Goal: Task Accomplishment & Management: Manage account settings

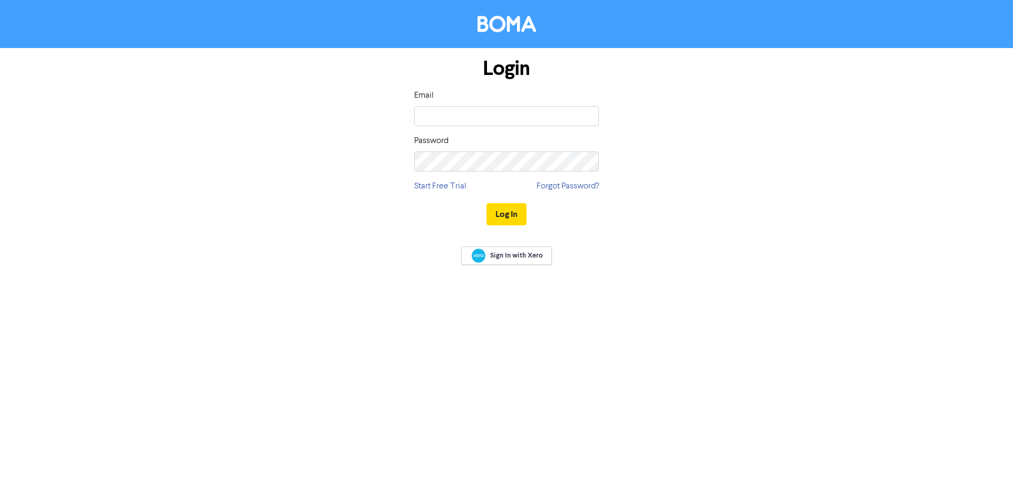
type input "[EMAIL_ADDRESS][DOMAIN_NAME]"
click at [486, 203] on button "Log In" at bounding box center [506, 214] width 40 height 22
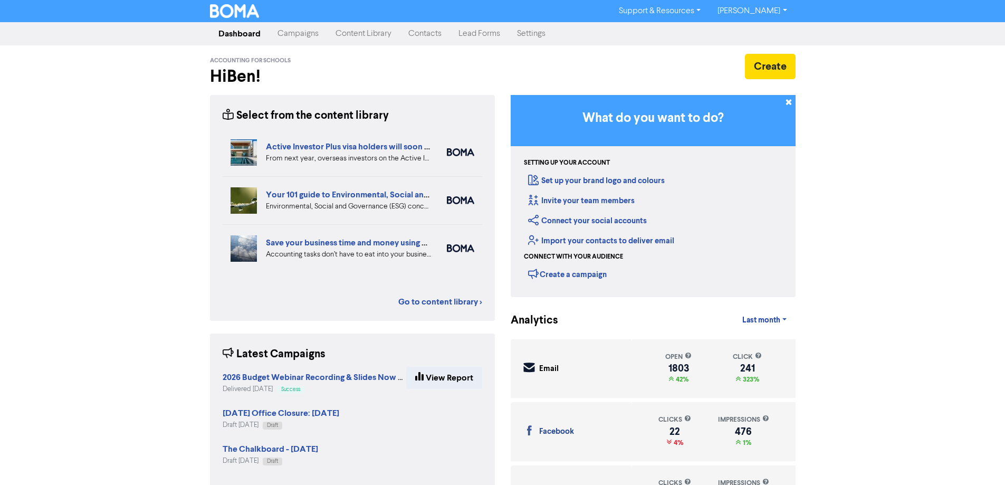
click at [309, 31] on link "Campaigns" at bounding box center [298, 33] width 58 height 21
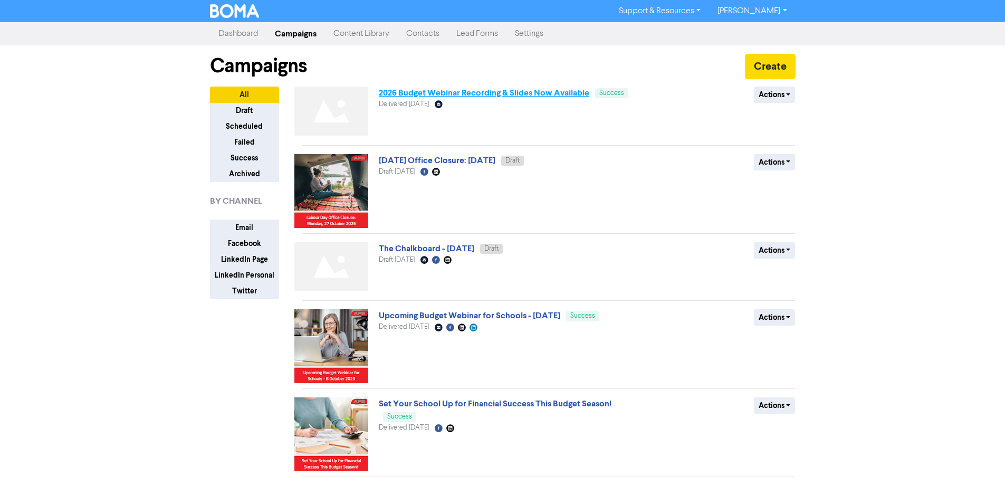
click at [537, 94] on link "2026 Budget Webinar Recording & Slides Now Available" at bounding box center [484, 93] width 210 height 11
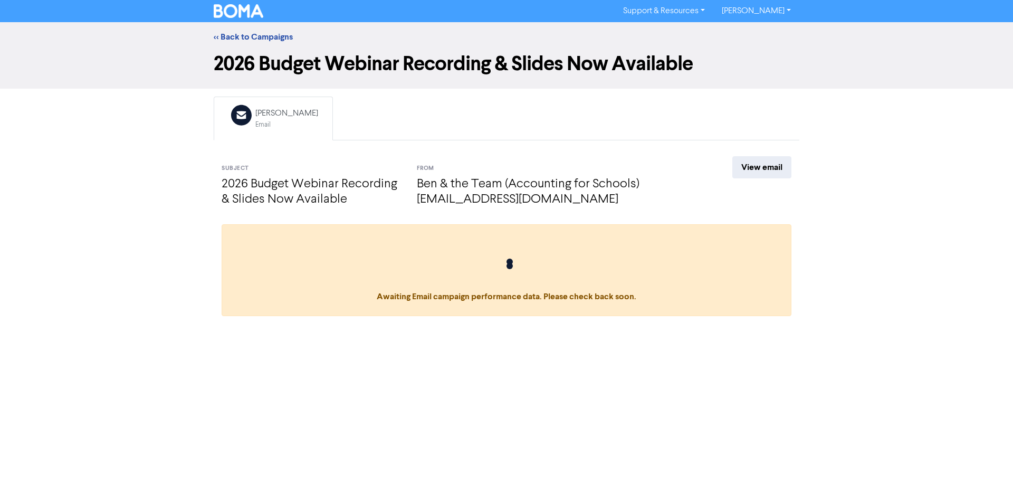
drag, startPoint x: 469, startPoint y: 66, endPoint x: 213, endPoint y: 65, distance: 255.9
click at [213, 65] on div "2026 Budget Webinar Recording & Slides Now Available" at bounding box center [506, 66] width 601 height 28
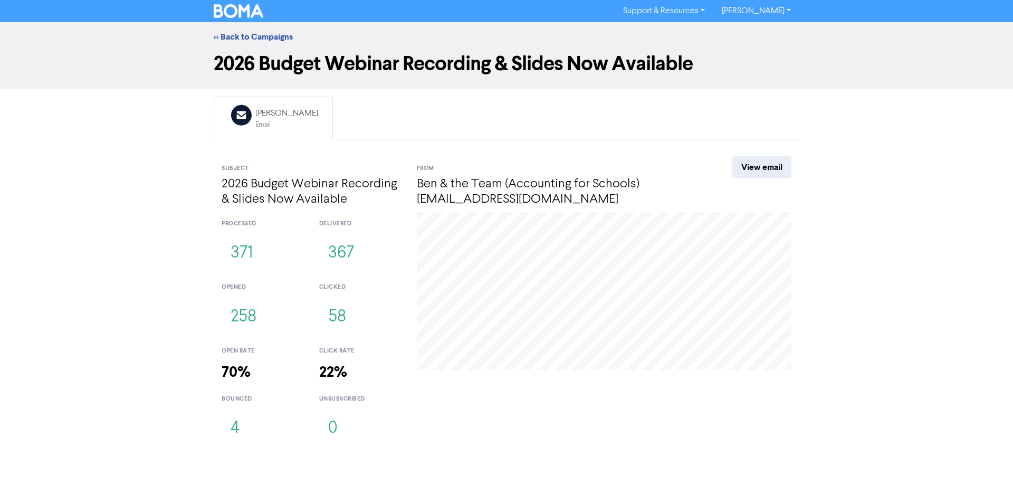
copy h1 "2026 Budget Webinar Recording & Slides Now Available"
click at [271, 37] on link "<< Back to Campaigns" at bounding box center [253, 37] width 79 height 11
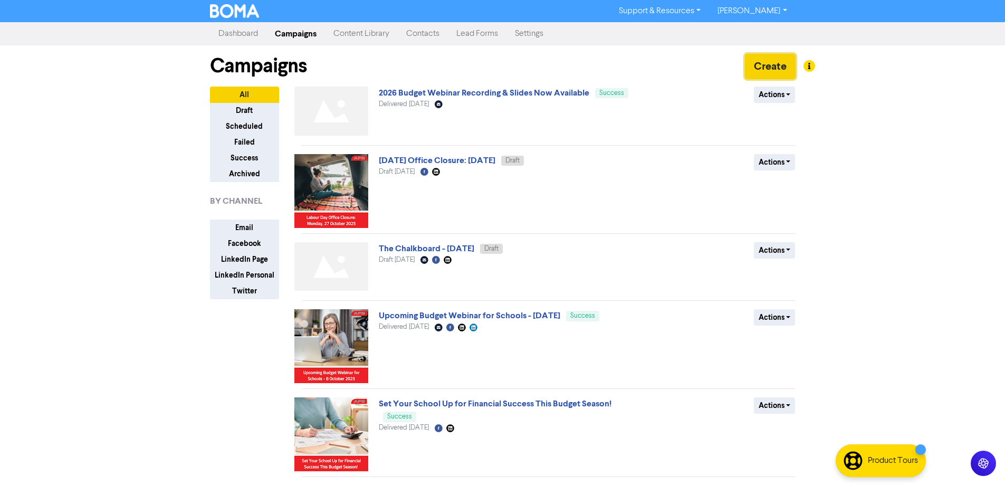
click at [761, 63] on button "Create" at bounding box center [770, 66] width 51 height 25
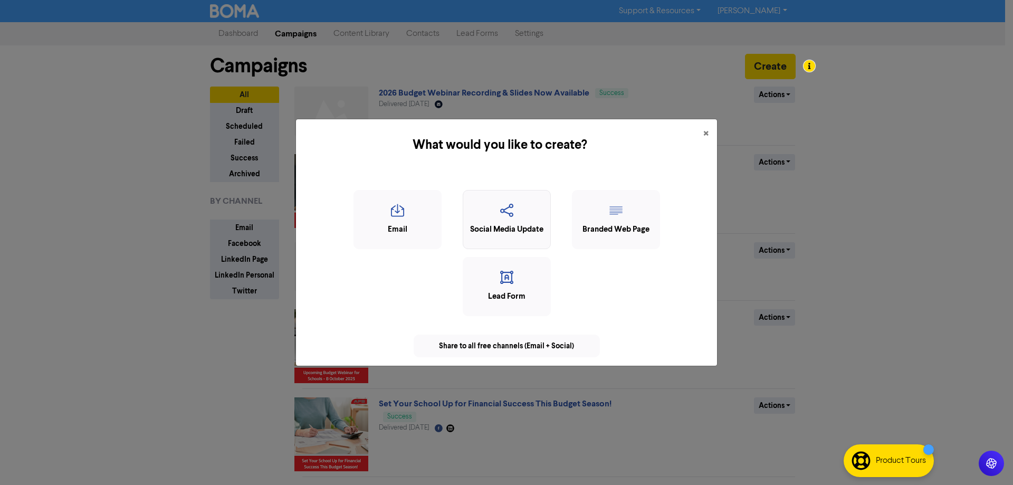
click at [516, 225] on div "Social Media Update" at bounding box center [506, 230] width 76 height 12
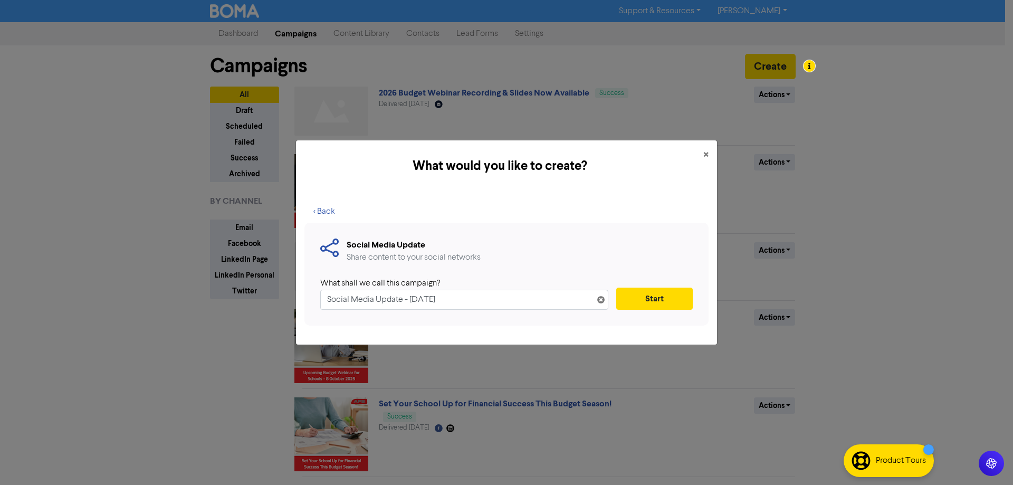
drag, startPoint x: 496, startPoint y: 299, endPoint x: 278, endPoint y: 301, distance: 217.9
click at [278, 301] on div "What would you like to create? × < Back Social Media Update Share content to yo…" at bounding box center [506, 242] width 1013 height 485
click at [325, 295] on input "2026 Budget Webinar Recording & Slides Now Available on Our Website" at bounding box center [464, 300] width 288 height 20
type input "2026 Budget Webinar Recording & Slides Now Available on Our Website"
click at [657, 303] on button "Start" at bounding box center [654, 299] width 76 height 22
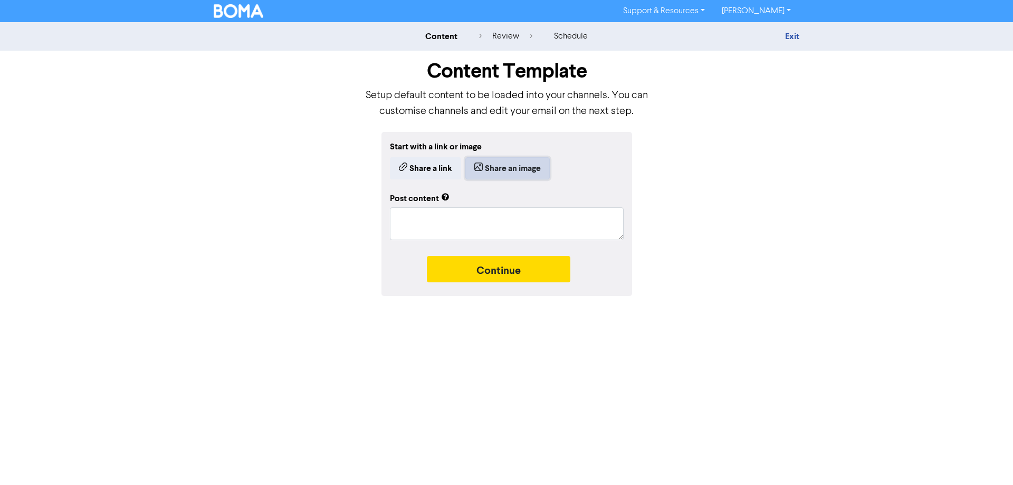
click at [510, 164] on button "Share an image" at bounding box center [507, 168] width 84 height 22
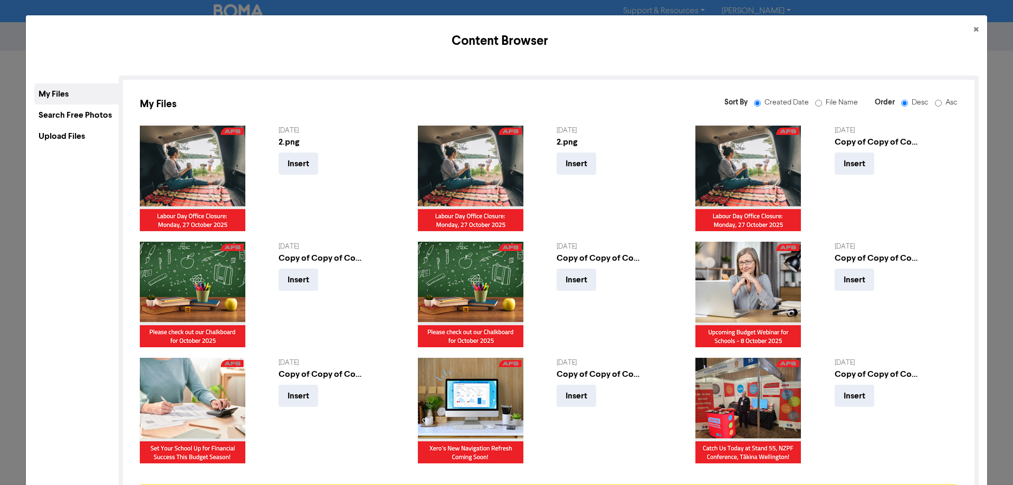
click at [91, 134] on div "Upload Files" at bounding box center [76, 136] width 84 height 21
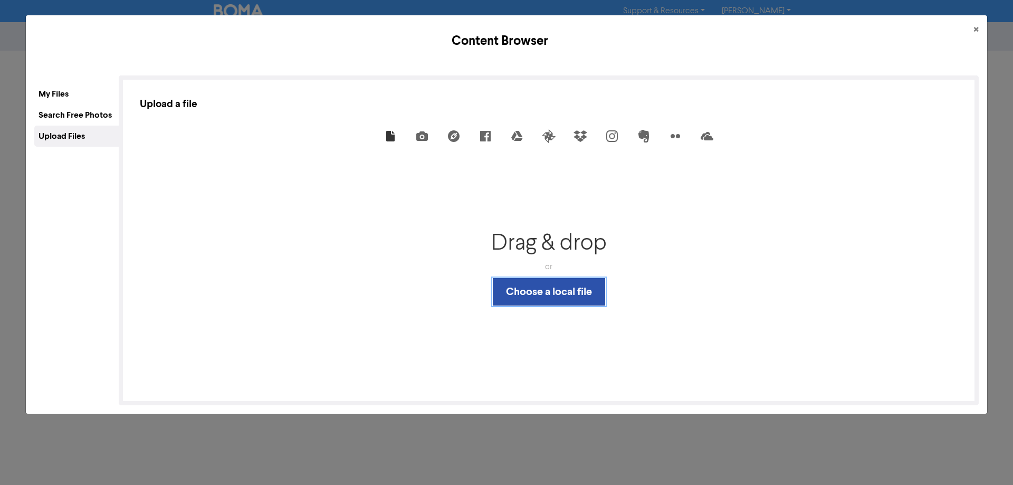
click at [582, 289] on button "Choose a local file" at bounding box center [549, 291] width 112 height 27
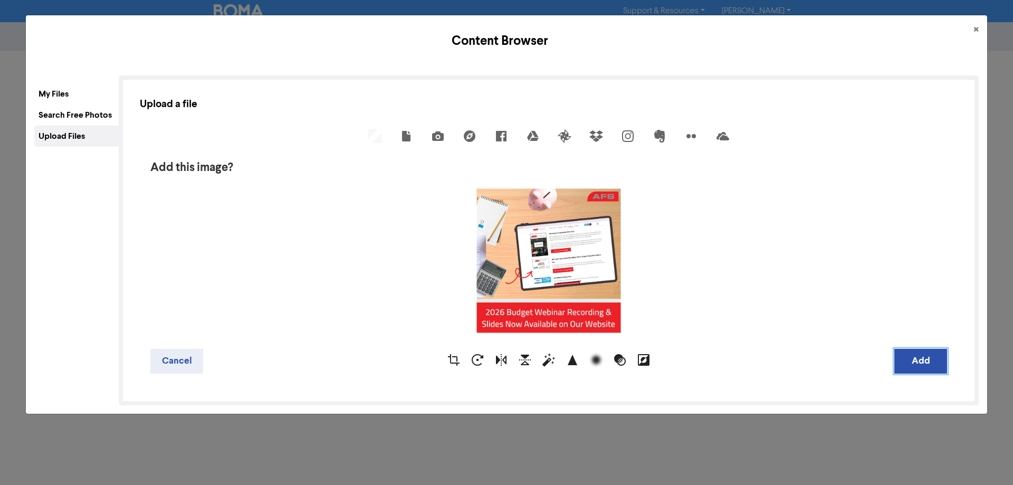
click at [906, 367] on button "Add" at bounding box center [920, 361] width 53 height 25
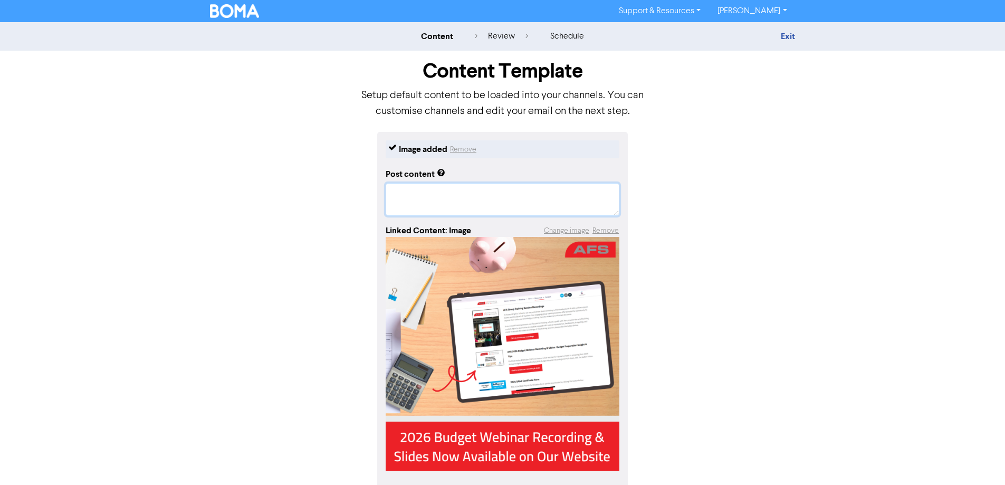
click at [425, 203] on textarea at bounding box center [503, 199] width 234 height 33
type textarea "x"
type textarea "T"
type textarea "x"
type textarea "Te"
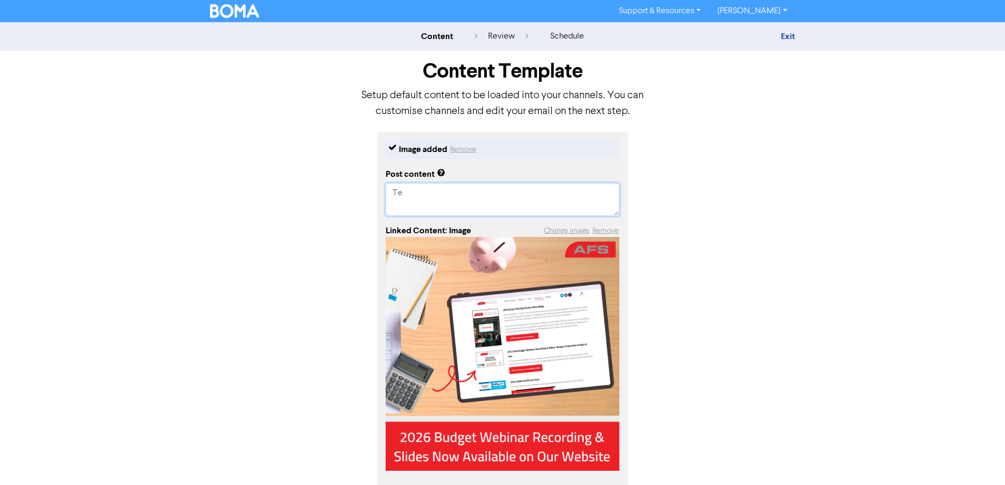
type textarea "x"
type textarea "Tex"
type textarea "x"
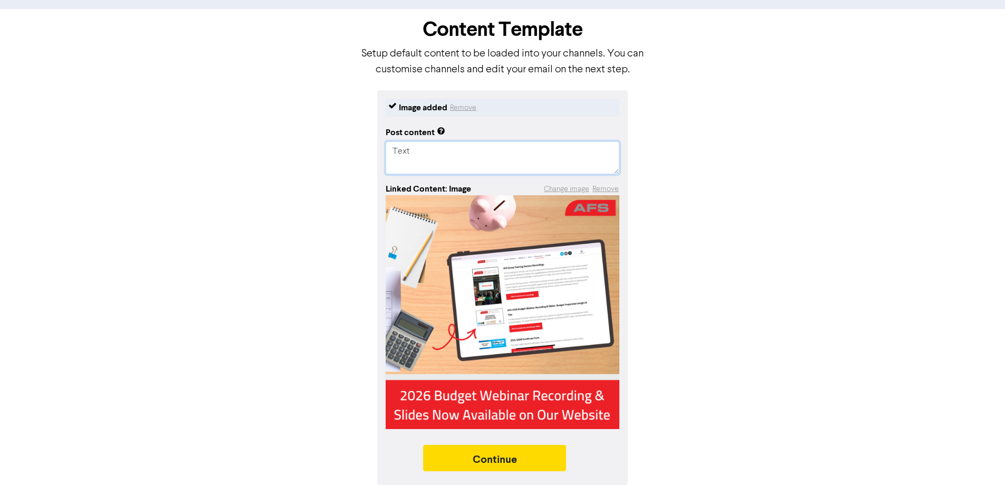
scroll to position [43, 0]
type textarea "Text"
click at [537, 472] on div "Continue" at bounding box center [503, 461] width 234 height 32
click at [498, 462] on button "Continue" at bounding box center [494, 458] width 143 height 26
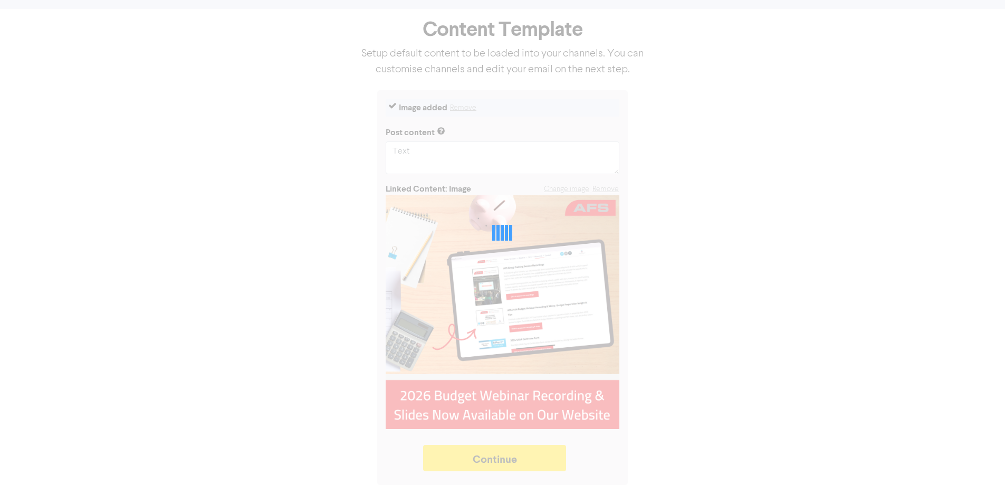
type textarea "x"
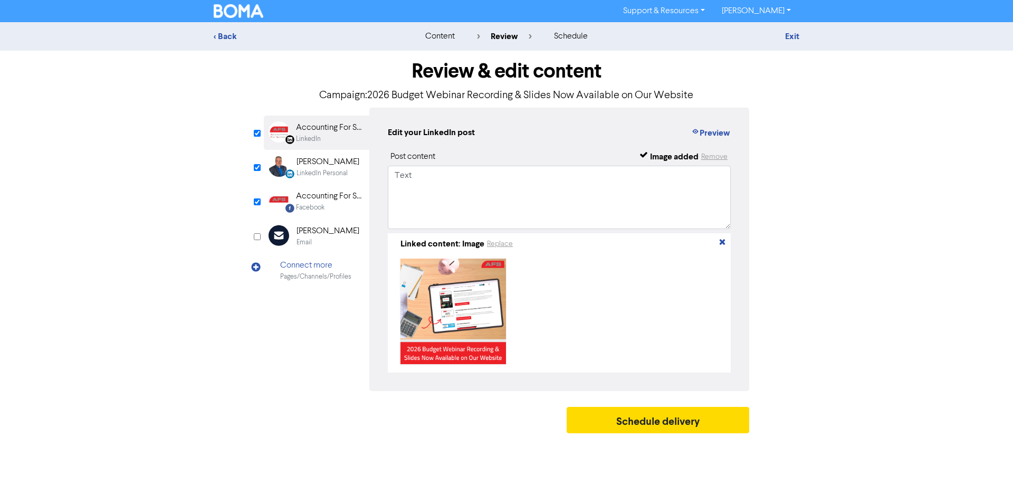
click at [324, 165] on div "[PERSON_NAME]" at bounding box center [327, 162] width 63 height 13
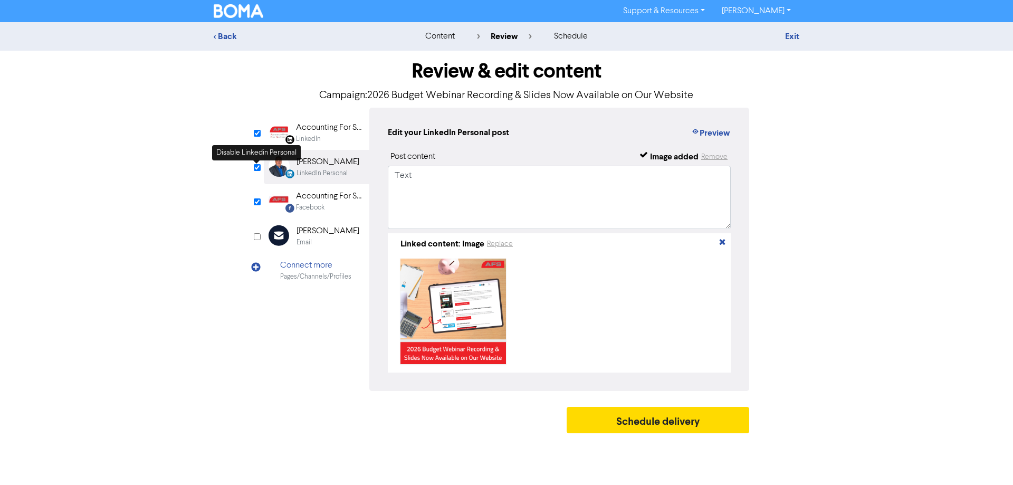
click at [258, 166] on input "checkbox" at bounding box center [257, 167] width 7 height 7
checkbox input "false"
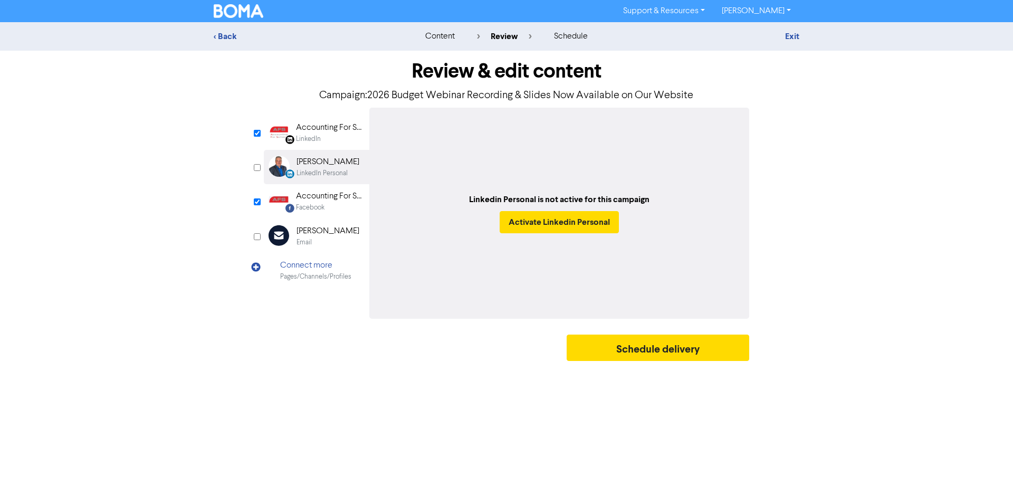
click at [323, 202] on div "Accounting For Schools" at bounding box center [330, 196] width 68 height 13
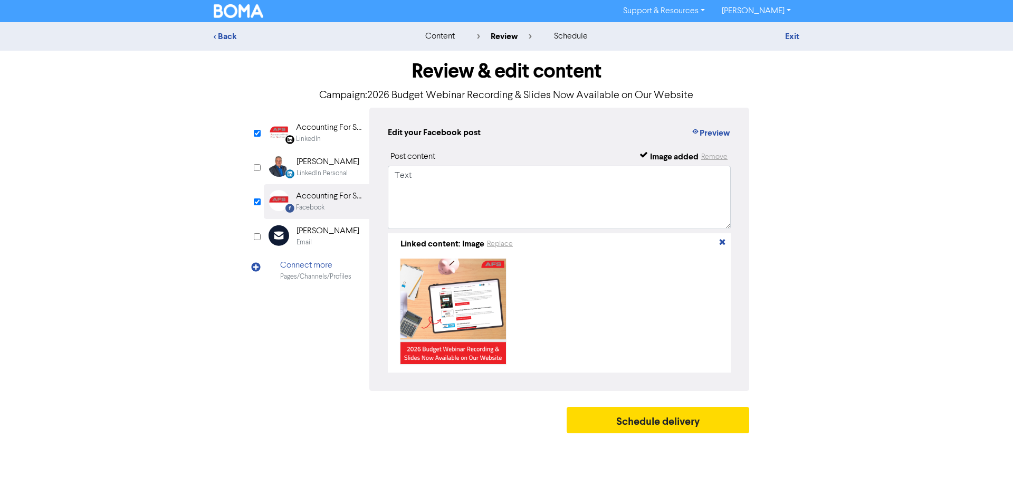
click at [333, 125] on div "Accounting For Schools Limited" at bounding box center [330, 127] width 68 height 13
click at [487, 192] on textarea "Text" at bounding box center [559, 197] width 343 height 63
click at [790, 34] on link "Exit" at bounding box center [792, 36] width 14 height 11
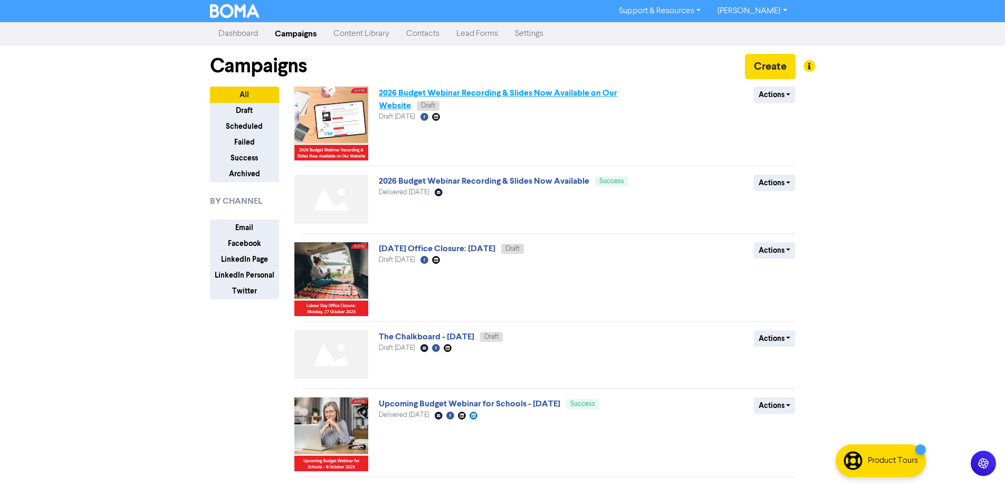
click at [535, 92] on link "2026 Budget Webinar Recording & Slides Now Available on Our Website" at bounding box center [498, 99] width 238 height 23
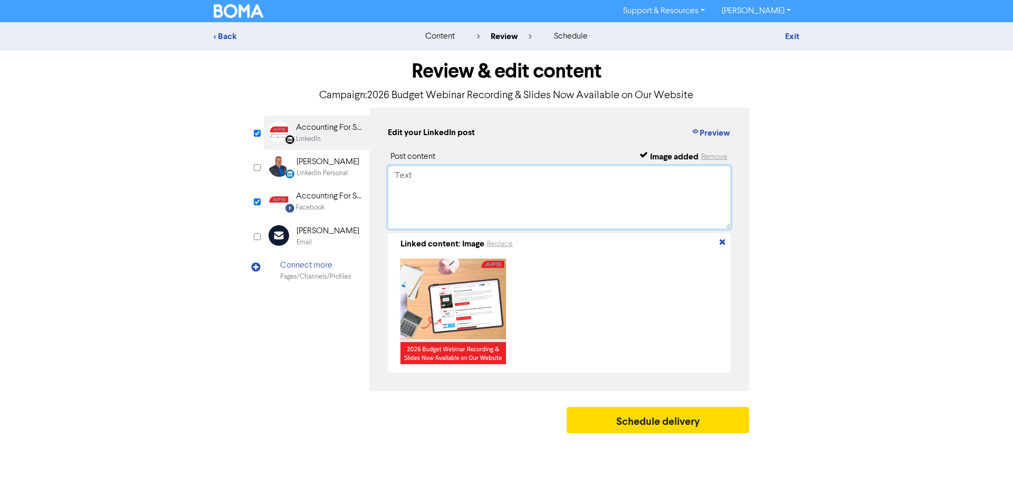
click at [480, 205] on textarea "Text" at bounding box center [559, 197] width 343 height 63
click at [312, 203] on div "Facebook" at bounding box center [310, 208] width 28 height 10
click at [792, 39] on link "Exit" at bounding box center [792, 36] width 14 height 11
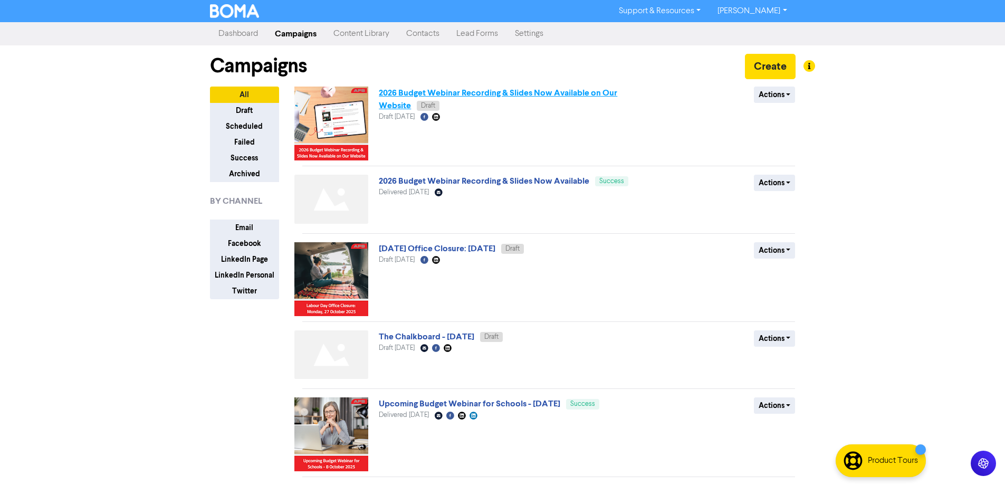
click at [556, 94] on link "2026 Budget Webinar Recording & Slides Now Available on Our Website" at bounding box center [498, 99] width 238 height 23
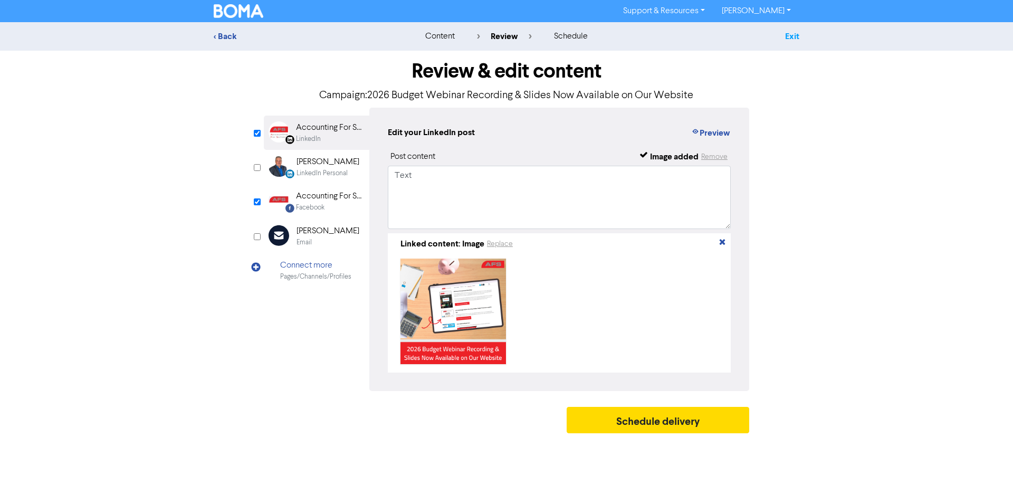
click at [787, 35] on link "Exit" at bounding box center [792, 36] width 14 height 11
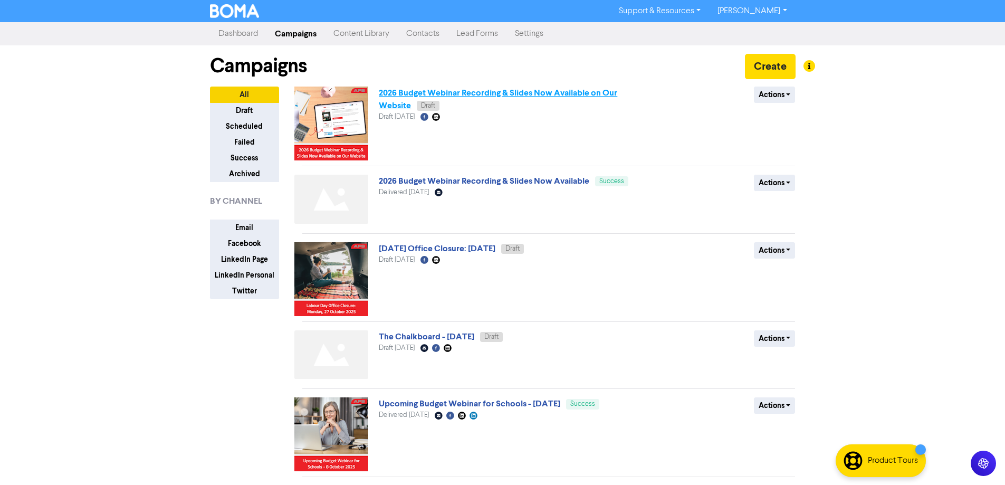
click at [460, 93] on link "2026 Budget Webinar Recording & Slides Now Available on Our Website" at bounding box center [498, 99] width 238 height 23
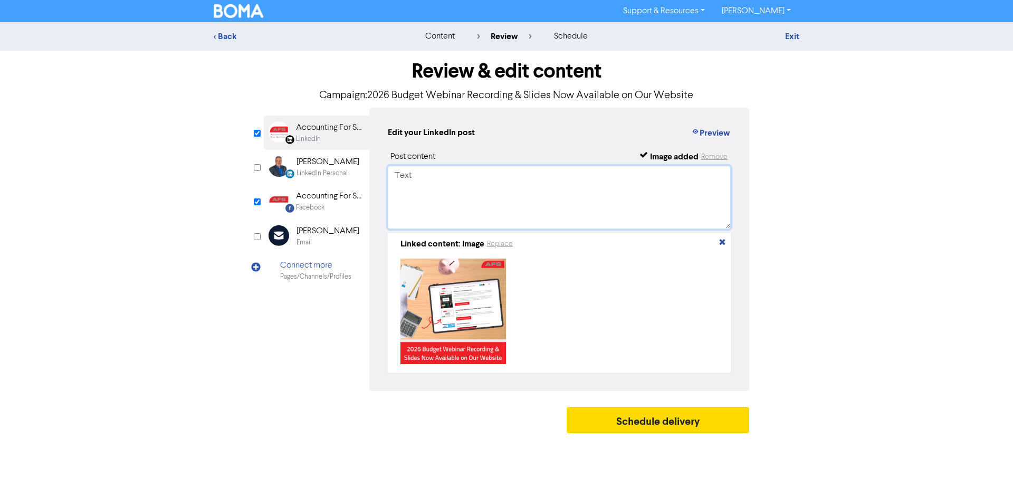
drag, startPoint x: 487, startPoint y: 182, endPoint x: 390, endPoint y: 174, distance: 97.4
click at [390, 174] on textarea "Text" at bounding box center [559, 197] width 343 height 63
paste textarea "A huge thank you to everyone who joined us for our recent 2026 Budget Webinar! …"
click at [673, 189] on textarea "A huge thank you to everyone who joined us for our recent 2026 Budget Webinar! …" at bounding box center [559, 197] width 343 height 63
paste textarea "For those who couldn’t make it (or would like to revisit some of the key points…"
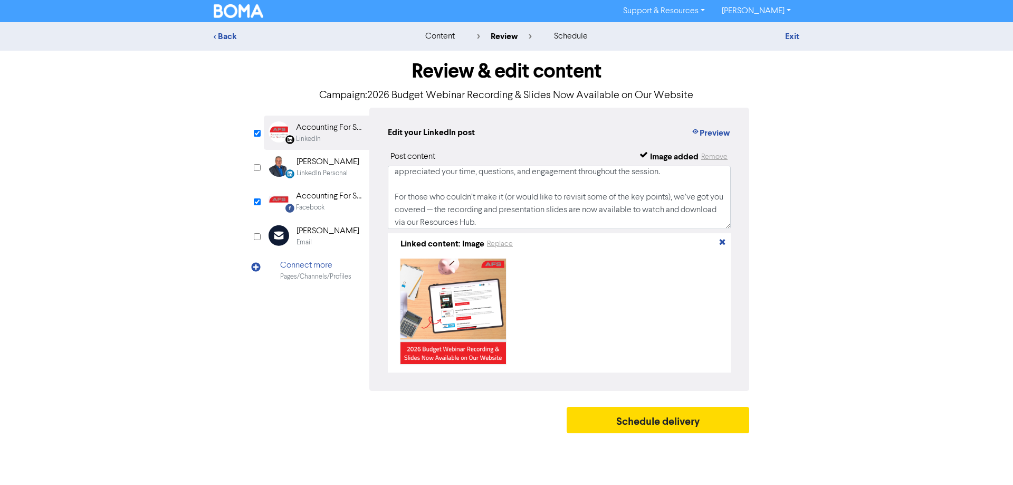
scroll to position [20, 0]
click at [544, 222] on textarea "A huge thank you to everyone who joined us for our recent 2026 Budget Webinar! …" at bounding box center [559, 197] width 343 height 63
paste textarea "Whether you’re fine-tuning your draft budget or starting from scratch, this web…"
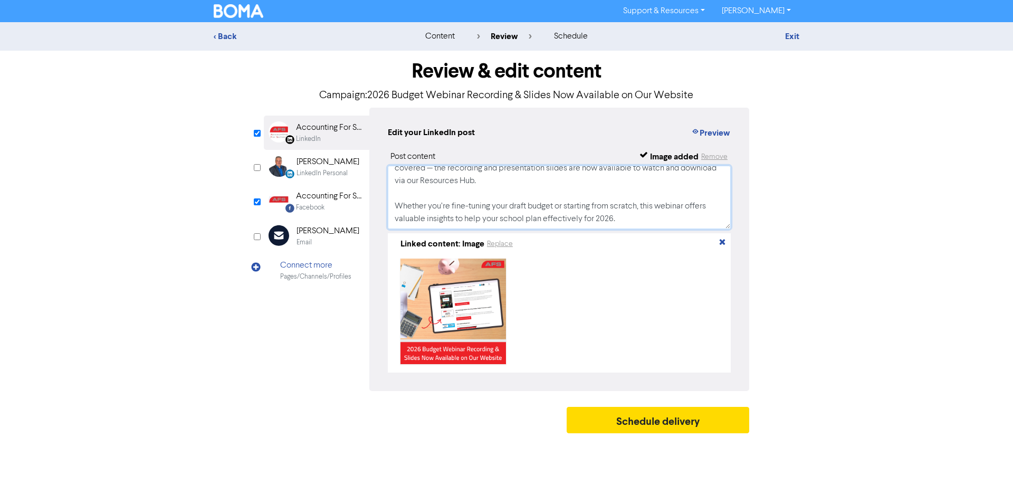
click at [646, 221] on textarea "A huge thank you to everyone who joined us for our recent 2026 Budget Webinar! …" at bounding box center [559, 197] width 343 height 63
paste textarea "👉 Access the recording and slides here: [insert Resources Hub link]"
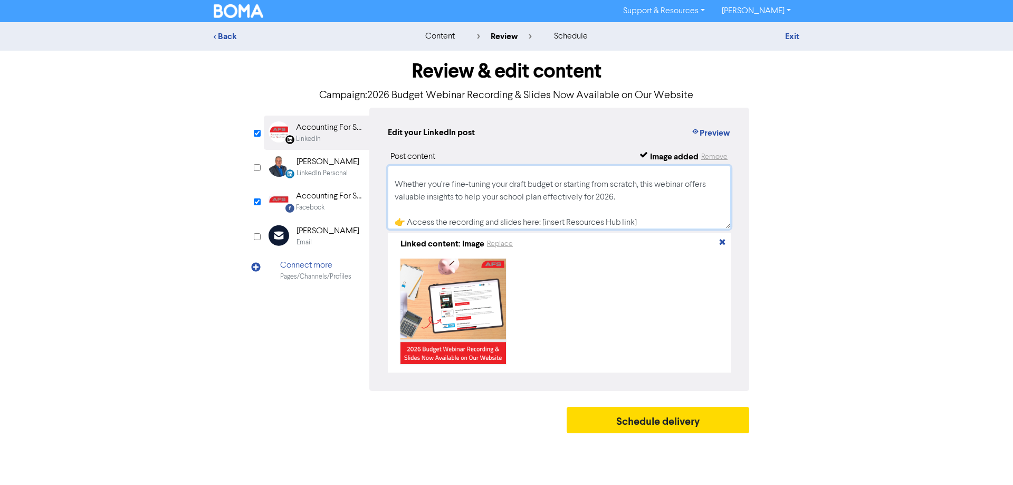
scroll to position [83, 0]
drag, startPoint x: 655, startPoint y: 223, endPoint x: 553, endPoint y: 222, distance: 101.8
click at [553, 222] on textarea "A huge thank you to everyone who joined us for our recent 2026 Budget Webinar! …" at bounding box center [559, 197] width 343 height 63
paste textarea "[URL][DOMAIN_NAME]"
click at [698, 225] on textarea "A huge thank you to everyone who joined us for our recent 2026 Budget Webinar! …" at bounding box center [559, 197] width 343 height 63
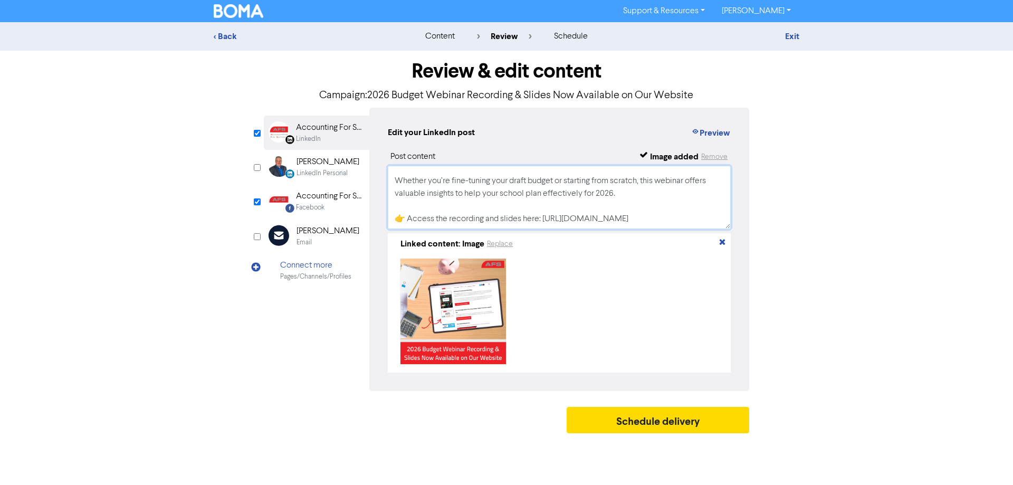
paste textarea "If you have any questions or would like tailored support for your school’s budg…"
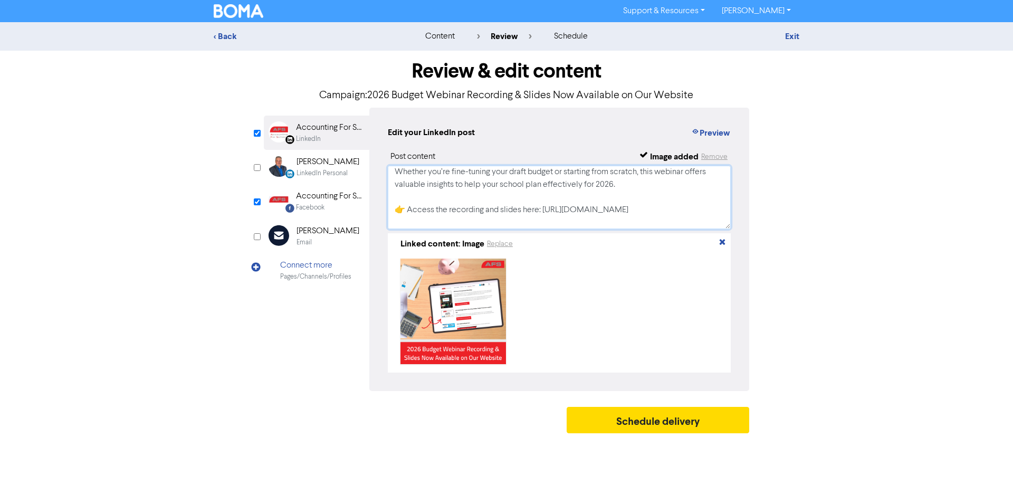
scroll to position [118, 0]
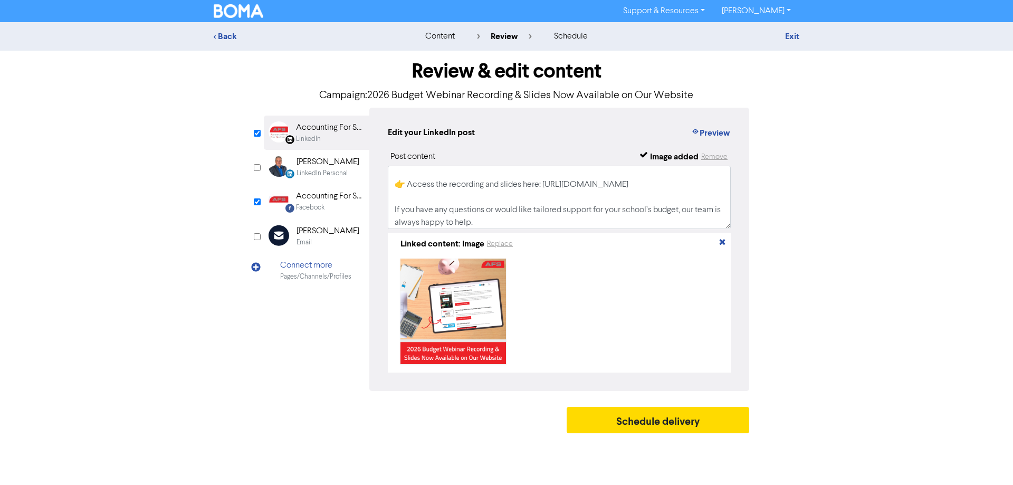
click at [716, 120] on div "Edit your LinkedIn post Preview Post content Image added Remove A huge thank yo…" at bounding box center [559, 249] width 380 height 283
click at [723, 135] on button "Preview" at bounding box center [711, 133] width 40 height 14
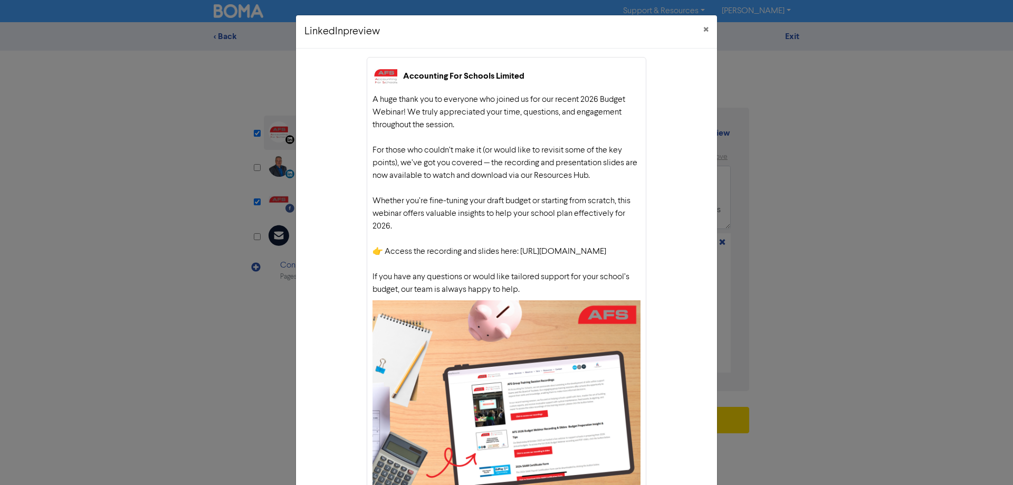
click at [811, 246] on div "LinkedIn preview × Accounting For Schools Limited A huge thank you to everyone …" at bounding box center [506, 242] width 1013 height 485
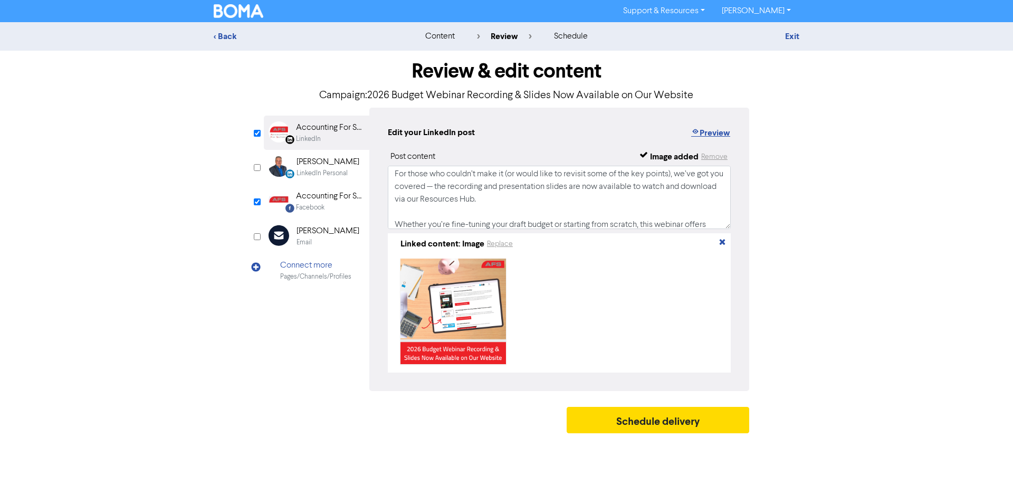
scroll to position [16, 0]
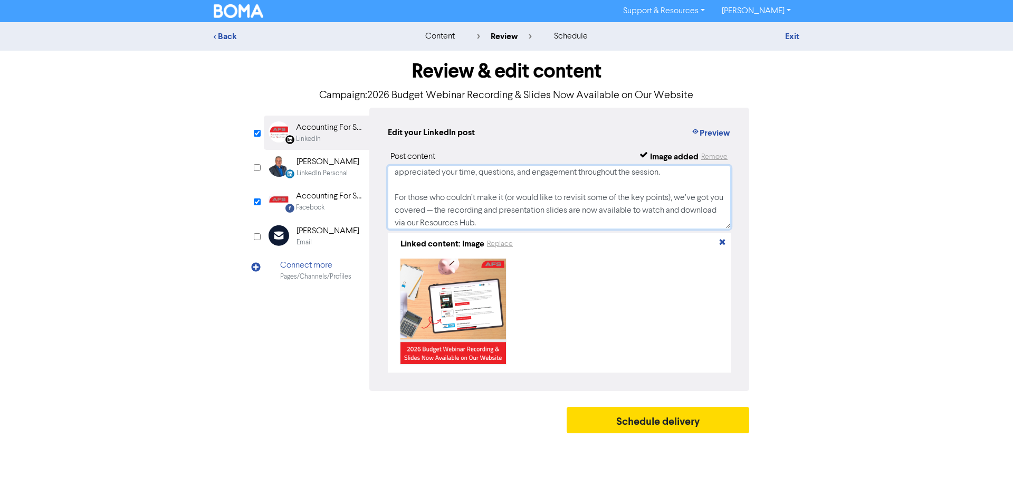
click at [449, 212] on textarea "A huge thank you to everyone who joined us for our recent 2026 Budget Webinar! …" at bounding box center [559, 197] width 343 height 63
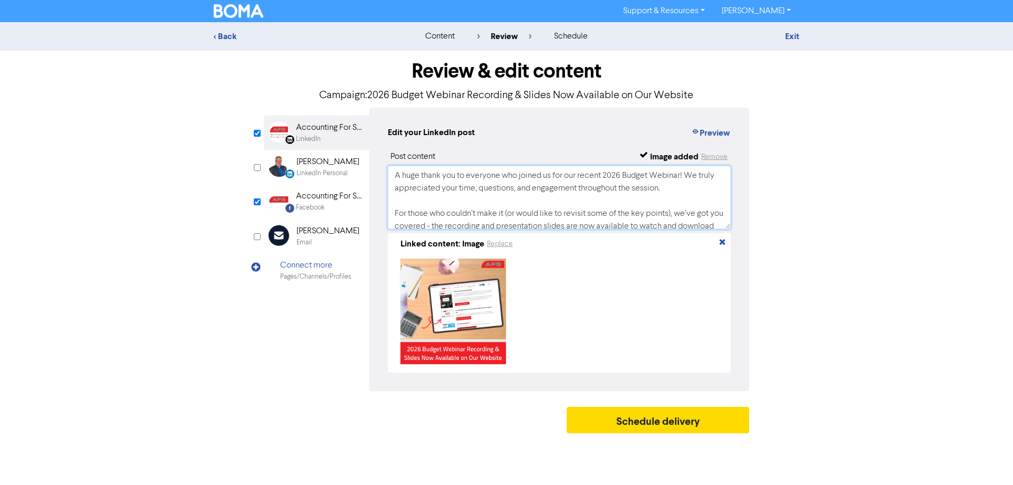
scroll to position [121, 0]
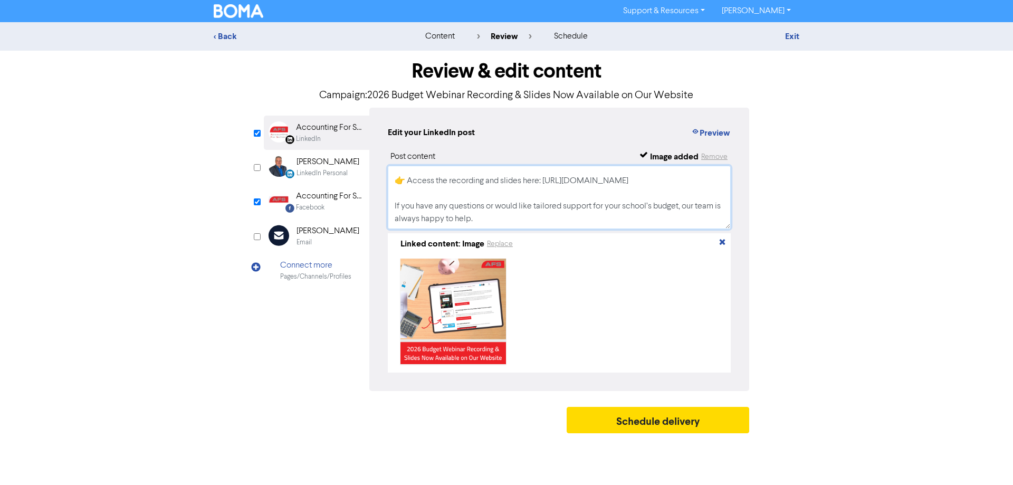
drag, startPoint x: 394, startPoint y: 174, endPoint x: 898, endPoint y: 380, distance: 545.4
click at [898, 380] on div "< Back content review schedule Exit Review & edit content Campaign: 2026 Budget…" at bounding box center [506, 230] width 1013 height 416
type textarea "A huge thank you to everyone who joined us for our recent 2026 Budget Webinar! …"
click at [323, 199] on div "Accounting For Schools" at bounding box center [330, 196] width 68 height 13
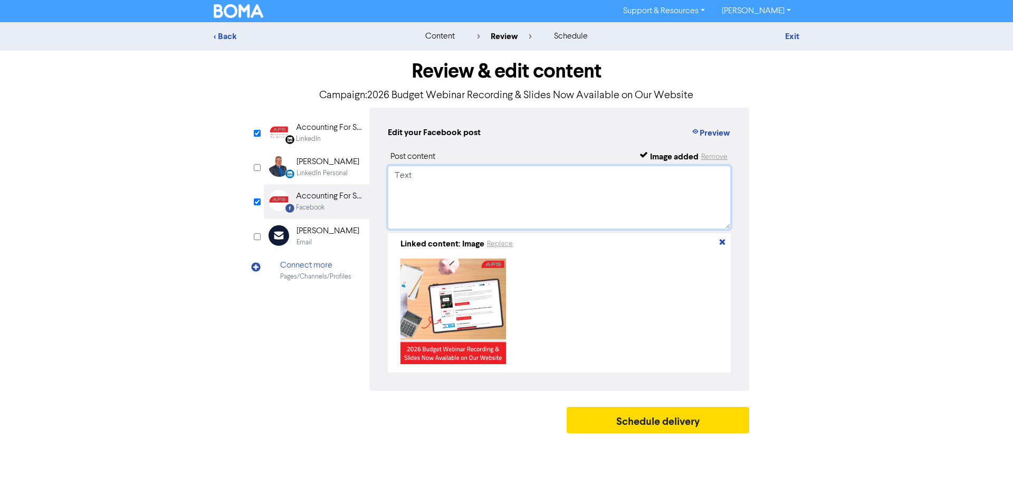
drag, startPoint x: 427, startPoint y: 180, endPoint x: 374, endPoint y: 177, distance: 53.9
click at [374, 177] on div "Edit your Facebook post Preview Post content Image added Remove Text Linked con…" at bounding box center [559, 249] width 380 height 283
paste textarea "A huge thank you to everyone who joined us for our recent 2026 Budget Webinar! …"
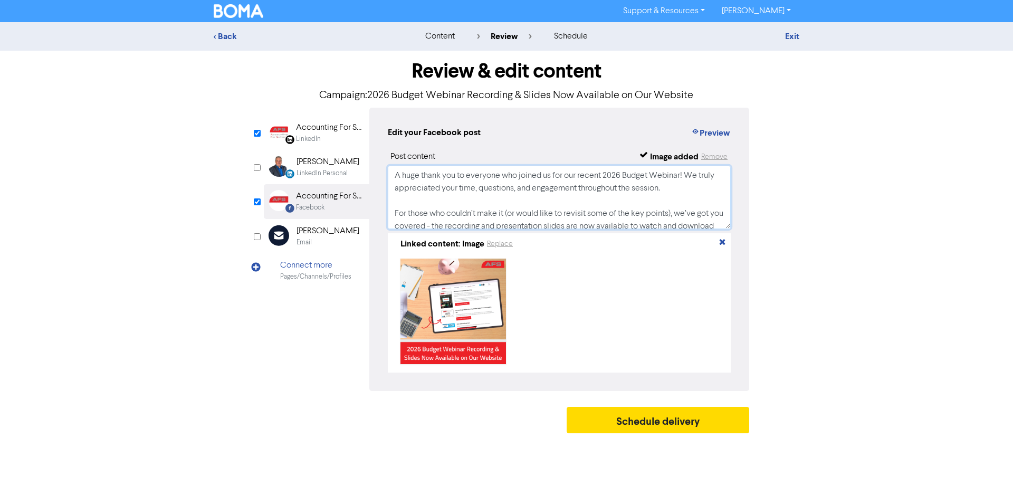
scroll to position [118, 0]
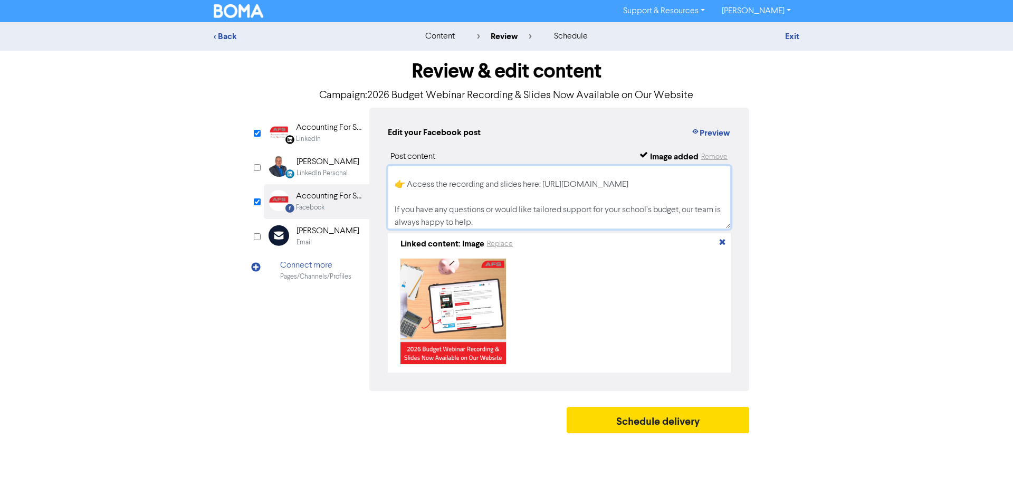
type textarea "A huge thank you to everyone who joined us for our recent 2026 Budget Webinar! …"
click at [579, 165] on div "Post content Image added Remove A huge thank you to everyone who joined us for …" at bounding box center [559, 261] width 343 height 222
click at [351, 121] on div "Accounting For Schools Limited" at bounding box center [330, 127] width 68 height 13
click at [796, 33] on link "Exit" at bounding box center [792, 36] width 14 height 11
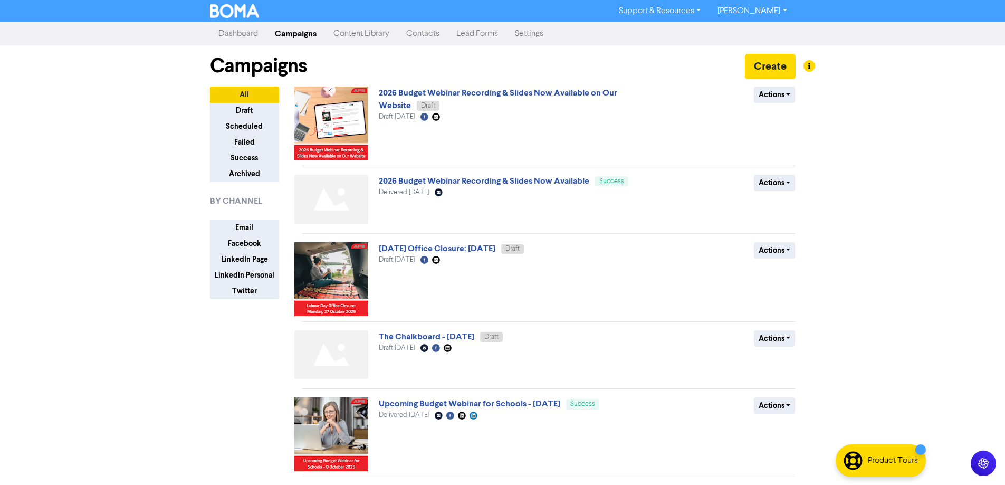
drag, startPoint x: 484, startPoint y: 88, endPoint x: 492, endPoint y: 88, distance: 7.9
click at [484, 89] on span "2026 Budget Webinar Recording & Slides Now Available on Our Website Draft" at bounding box center [498, 99] width 238 height 21
click at [512, 90] on link "2026 Budget Webinar Recording & Slides Now Available on Our Website" at bounding box center [498, 99] width 238 height 23
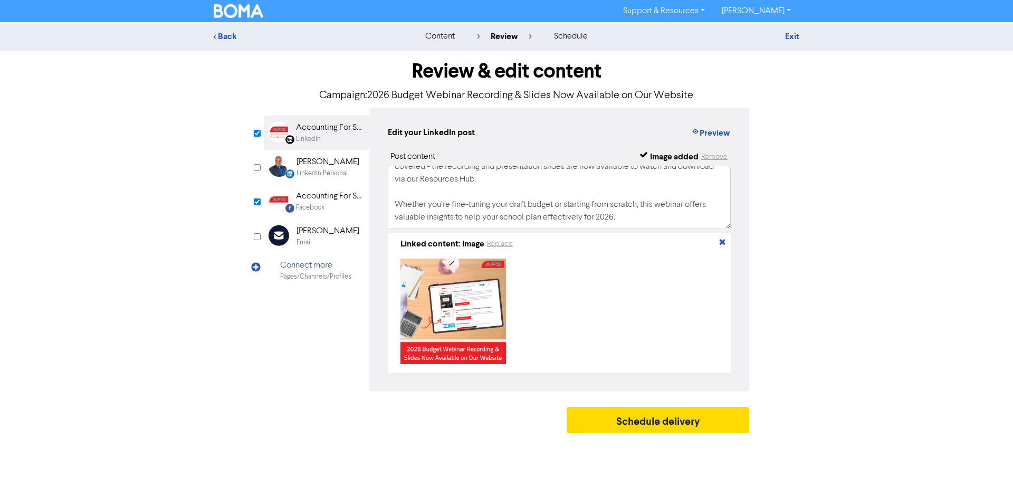
scroll to position [121, 0]
click at [573, 229] on textarea "A huge thank you to everyone who joined us for our recent 2026 Budget Webinar! …" at bounding box center [559, 197] width 343 height 63
paste textarea "#AccountingForSchools #AFS #BudgetWebinar #SchoolFinance #SchoolBudgeting #Scho…"
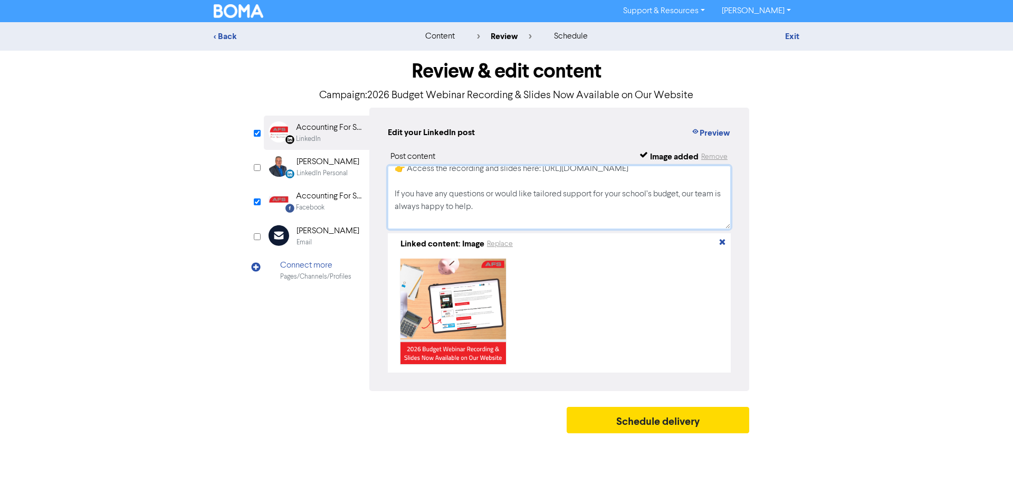
scroll to position [129, 0]
drag, startPoint x: 563, startPoint y: 174, endPoint x: 538, endPoint y: 187, distance: 28.6
click at [535, 183] on textarea "A huge thank you to everyone who joined us for our recent 2026 Budget Webinar! …" at bounding box center [559, 197] width 343 height 63
click at [544, 207] on textarea "A huge thank you to everyone who joined us for our recent 2026 Budget Webinar! …" at bounding box center [559, 197] width 343 height 63
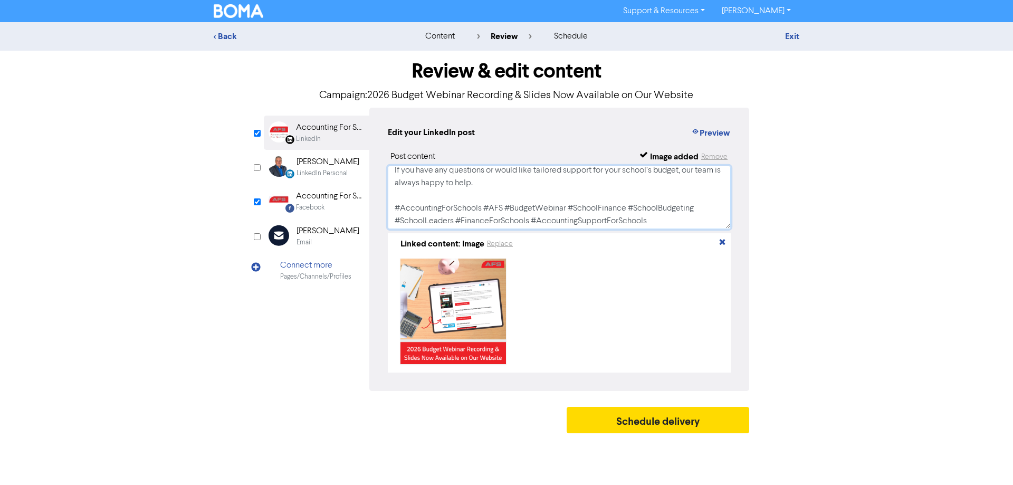
scroll to position [159, 0]
drag, startPoint x: 655, startPoint y: 224, endPoint x: 386, endPoint y: 210, distance: 270.0
click at [386, 210] on div "Edit your LinkedIn post Preview Post content Image added Remove A huge thank yo…" at bounding box center [559, 249] width 380 height 283
type textarea "A huge thank you to everyone who joined us for our recent 2026 Budget Webinar! …"
click at [335, 209] on div "Facebook" at bounding box center [330, 208] width 68 height 10
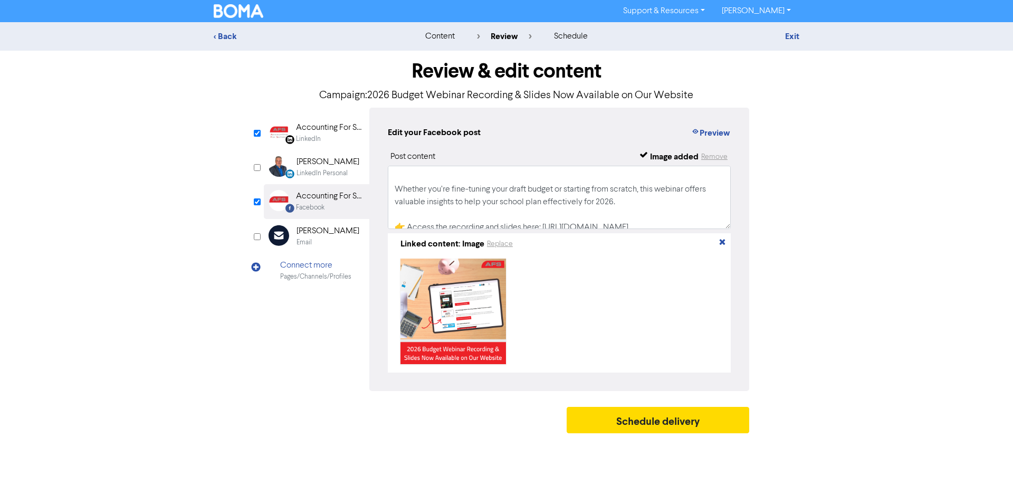
scroll to position [121, 0]
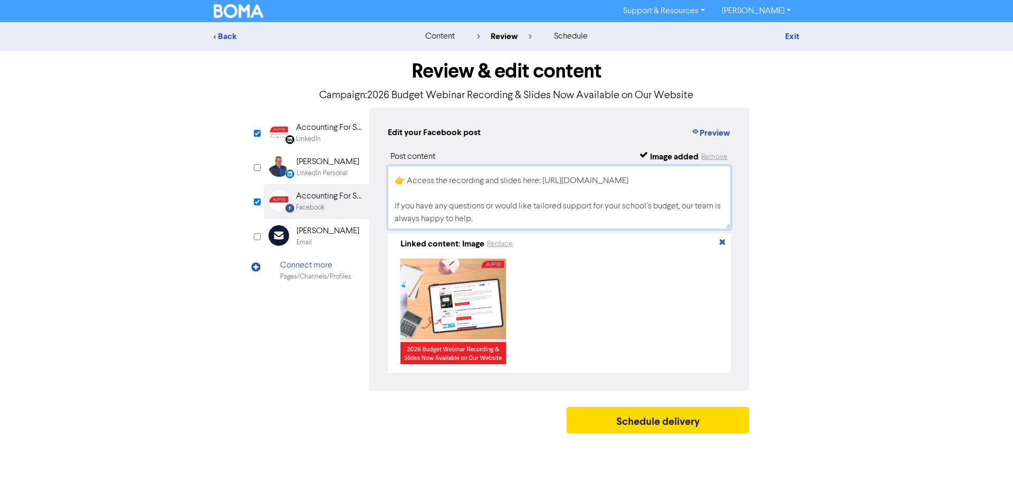
click at [603, 228] on textarea "A huge thank you to everyone who joined us for our recent 2026 Budget Webinar! …" at bounding box center [559, 197] width 343 height 63
paste textarea "#AccountingForSchools #AFS #BudgetWebinar #SchoolFinance #SchoolBudgeting #Scho…"
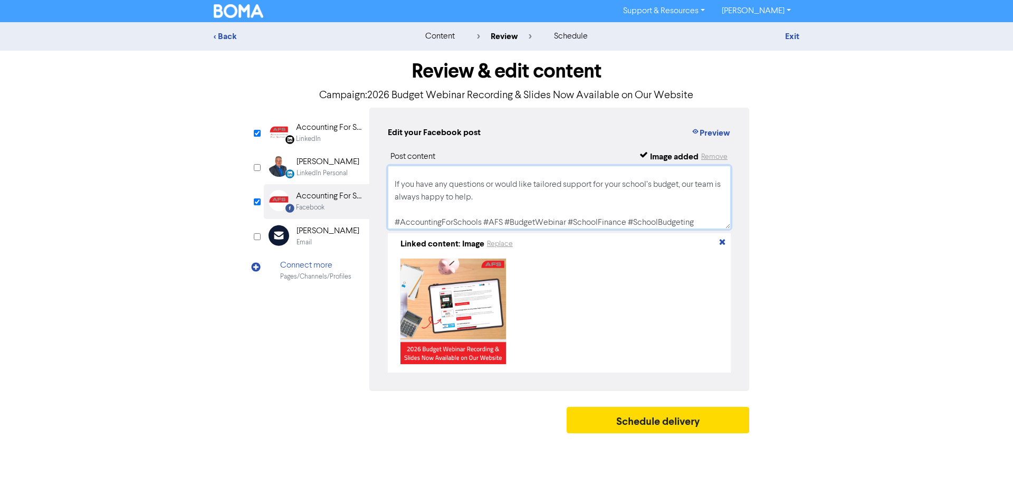
scroll to position [156, 0]
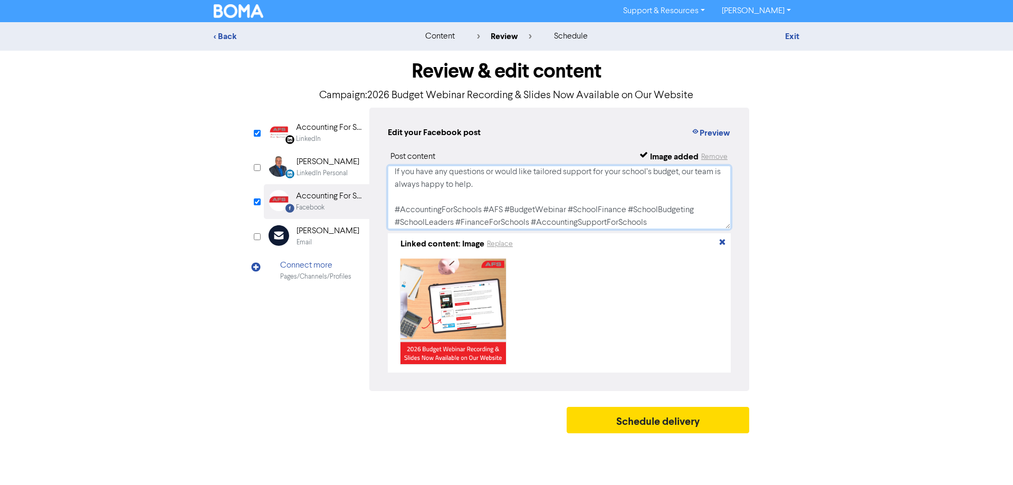
type textarea "A huge thank you to everyone who joined us for our recent 2026 Budget Webinar! …"
click at [710, 120] on div "Edit your Facebook post Preview Post content Image added Remove A huge thank yo…" at bounding box center [559, 249] width 380 height 283
click at [722, 130] on button "Preview" at bounding box center [711, 133] width 40 height 14
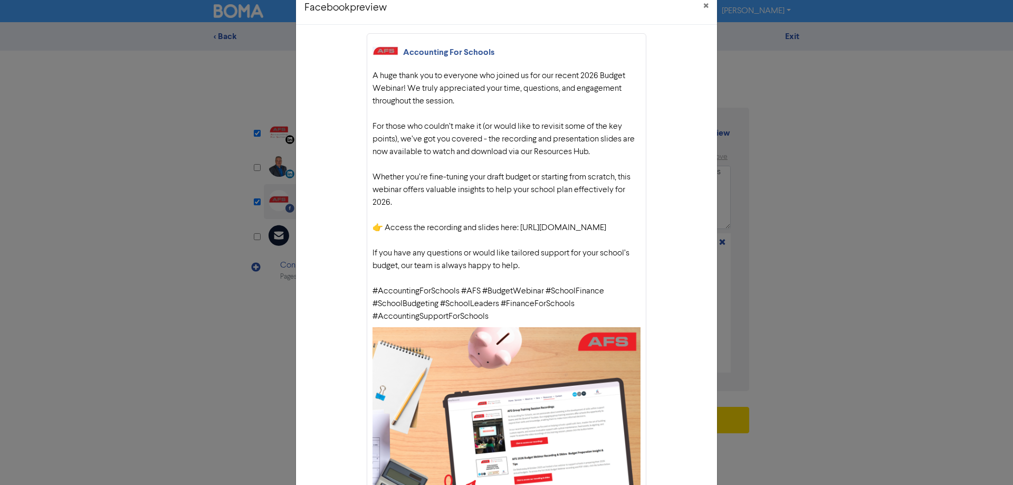
scroll to position [0, 0]
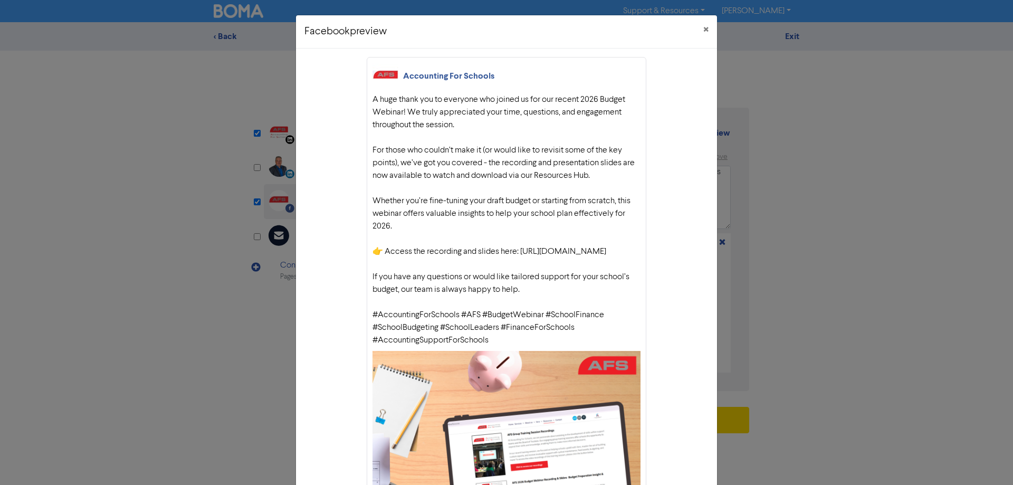
click at [821, 210] on div "Facebook preview × Accounting For Schools A huge thank you to everyone who join…" at bounding box center [506, 242] width 1013 height 485
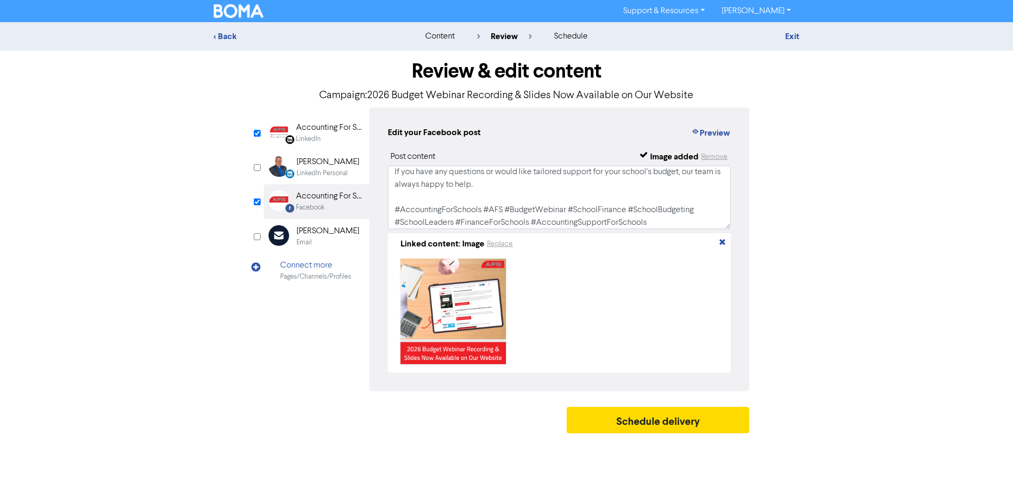
click at [329, 126] on div "Accounting For Schools Limited" at bounding box center [330, 127] width 68 height 13
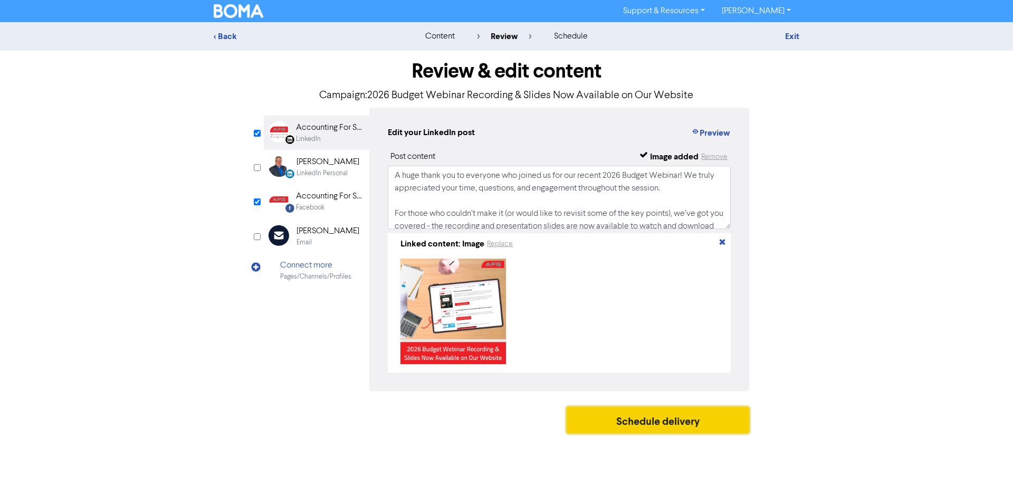
click at [629, 423] on button "Schedule delivery" at bounding box center [658, 420] width 183 height 26
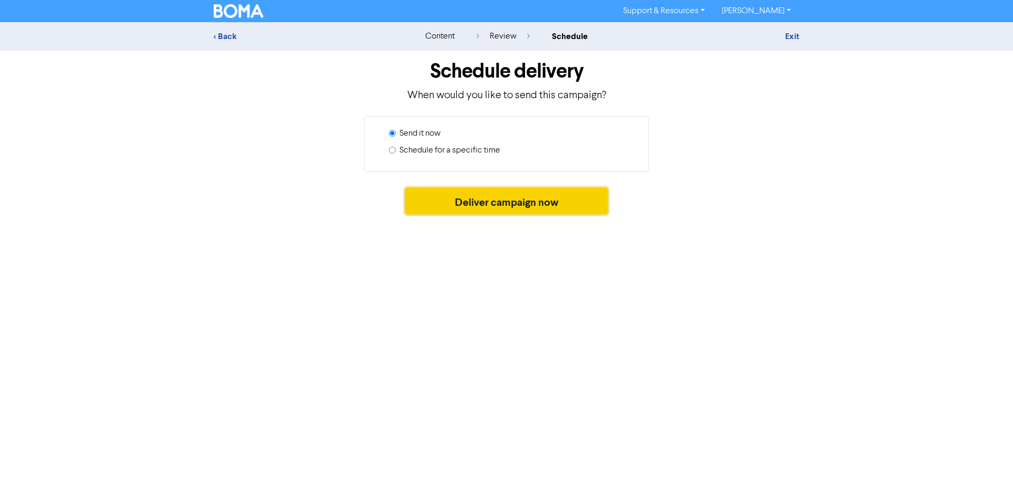
click at [514, 212] on button "Deliver campaign now" at bounding box center [506, 201] width 203 height 26
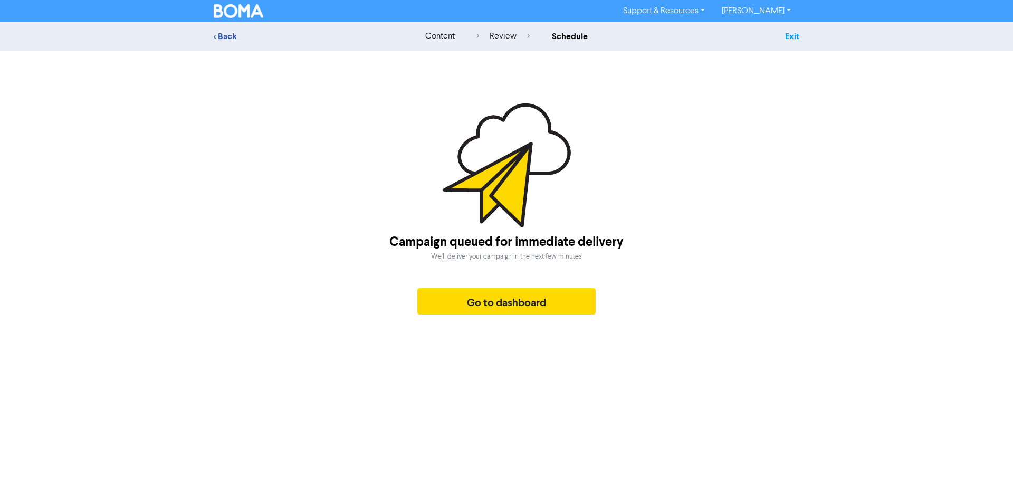
click at [793, 34] on link "Exit" at bounding box center [792, 36] width 14 height 11
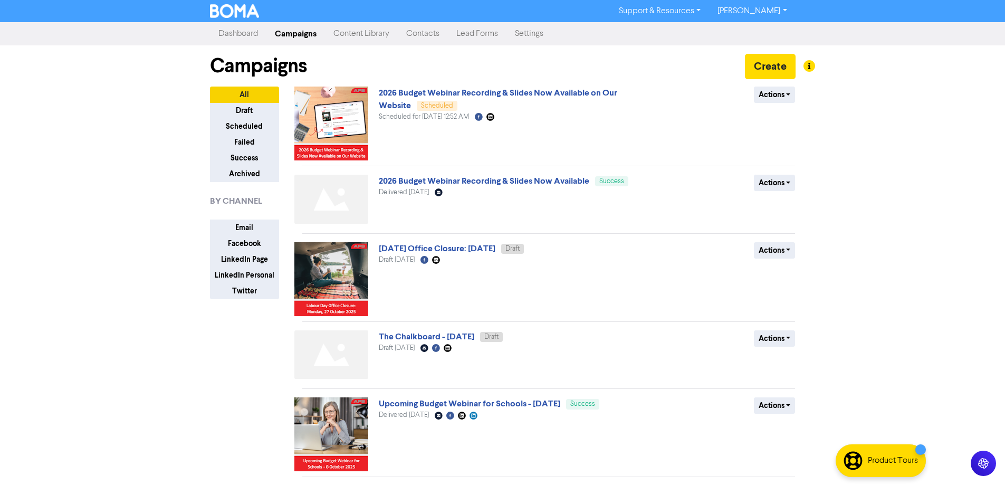
click at [762, 13] on link "[PERSON_NAME]" at bounding box center [752, 11] width 86 height 17
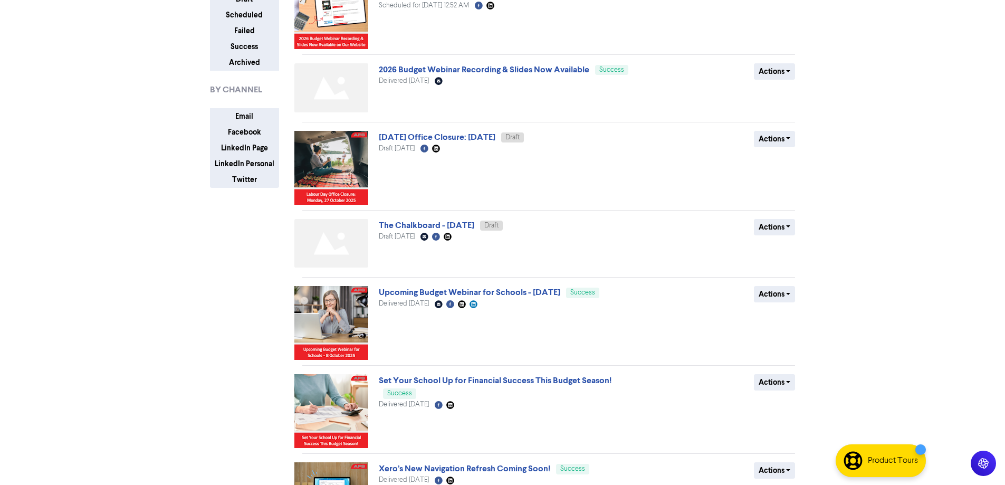
scroll to position [106, 0]
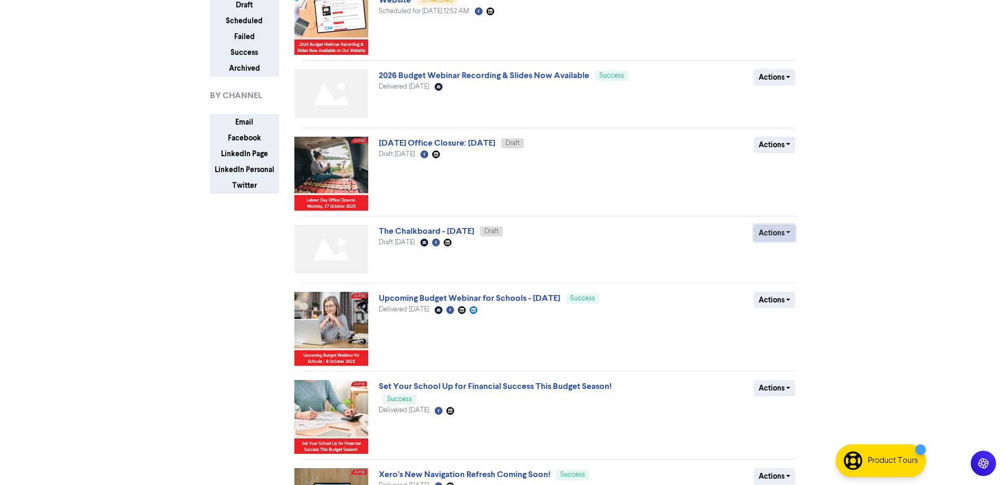
click at [778, 232] on button "Actions" at bounding box center [775, 233] width 42 height 16
click at [784, 273] on button "Duplicate" at bounding box center [795, 272] width 83 height 17
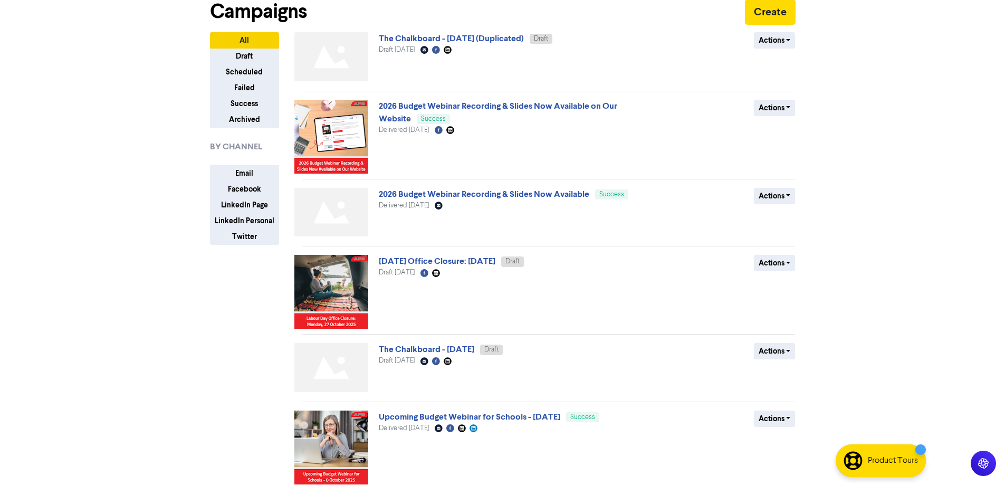
scroll to position [0, 0]
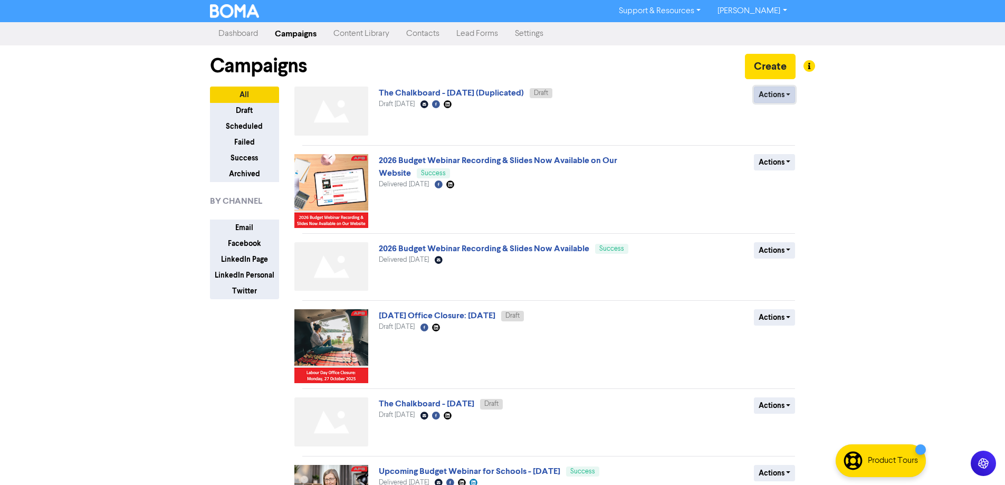
click at [762, 95] on button "Actions" at bounding box center [775, 95] width 42 height 16
click at [779, 150] on button "Rename" at bounding box center [795, 150] width 83 height 17
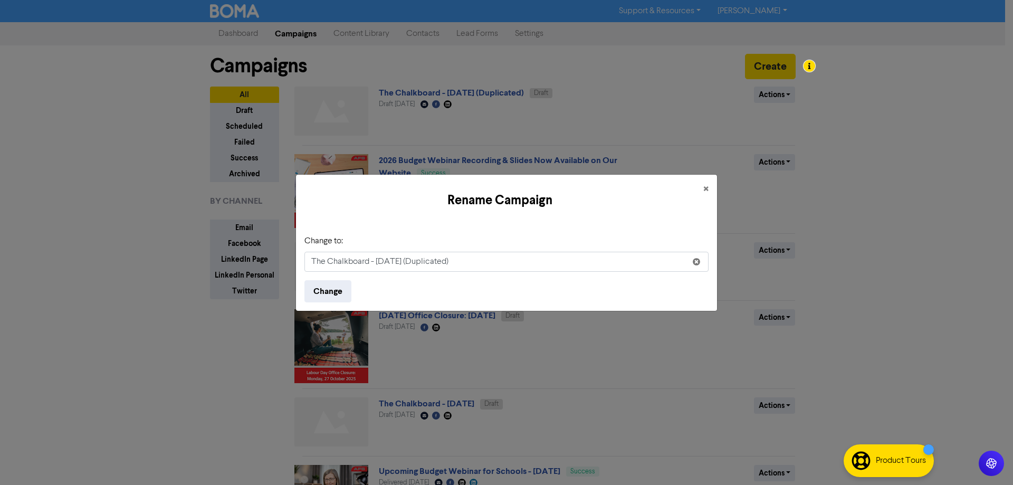
drag, startPoint x: 408, startPoint y: 260, endPoint x: 380, endPoint y: 259, distance: 28.5
click at [380, 259] on input "The Chalkboard - [DATE] (Duplicated)" at bounding box center [506, 262] width 404 height 20
click at [383, 260] on input "The Chalkboard - ONovember2025 (Duplicated)" at bounding box center [506, 262] width 404 height 20
drag, startPoint x: 415, startPoint y: 261, endPoint x: 479, endPoint y: 255, distance: 64.1
click at [415, 260] on input "The Chalkboard - [DATE] (Duplicated)" at bounding box center [506, 262] width 404 height 20
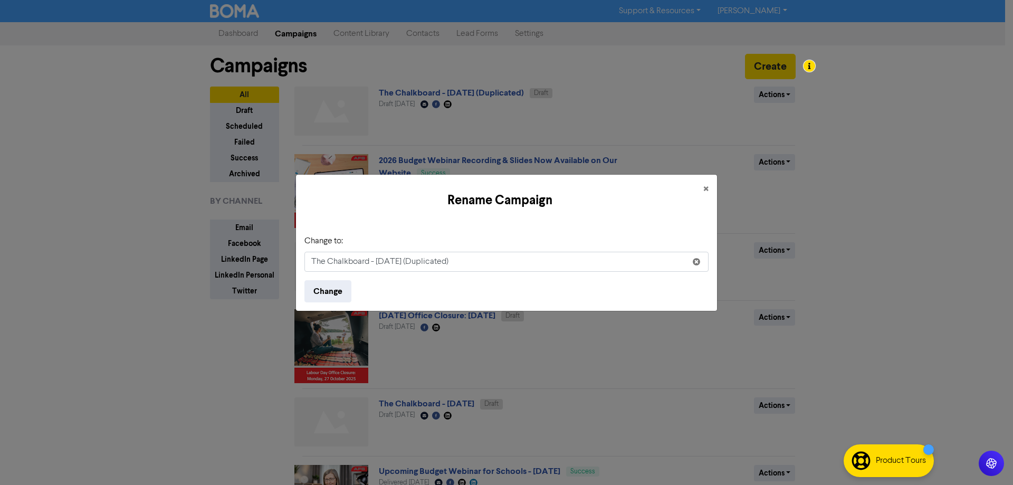
click at [436, 265] on input "The Chalkboard - [DATE] (Duplicated)" at bounding box center [506, 262] width 404 height 20
type input "The Chalkboard - [DATE]"
drag, startPoint x: 321, startPoint y: 290, endPoint x: 553, endPoint y: 261, distance: 233.9
click at [324, 290] on button "Change" at bounding box center [327, 291] width 47 height 22
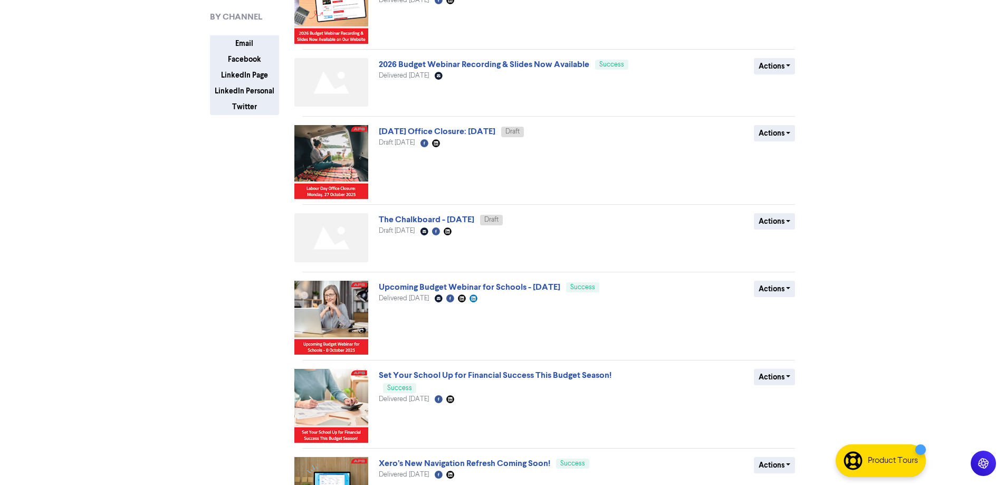
scroll to position [264, 0]
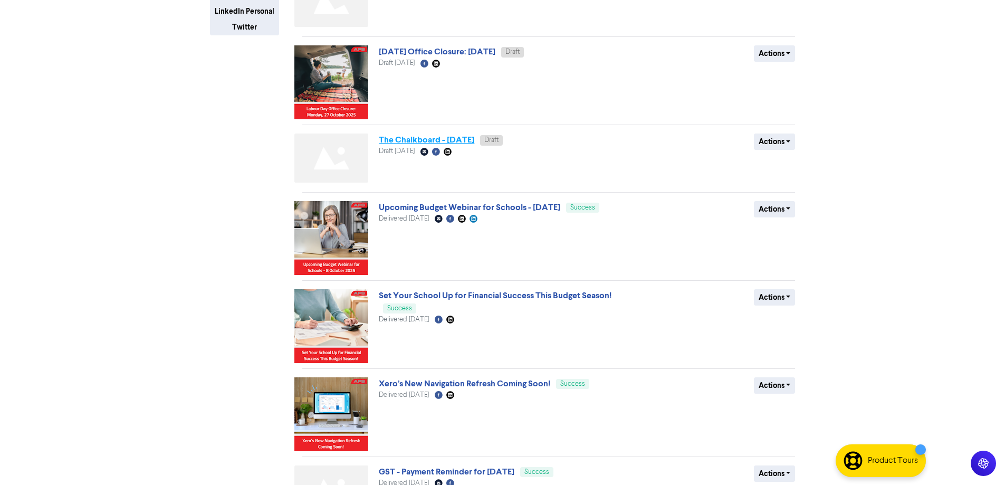
click at [436, 141] on link "The Chalkboard - [DATE]" at bounding box center [426, 140] width 95 height 11
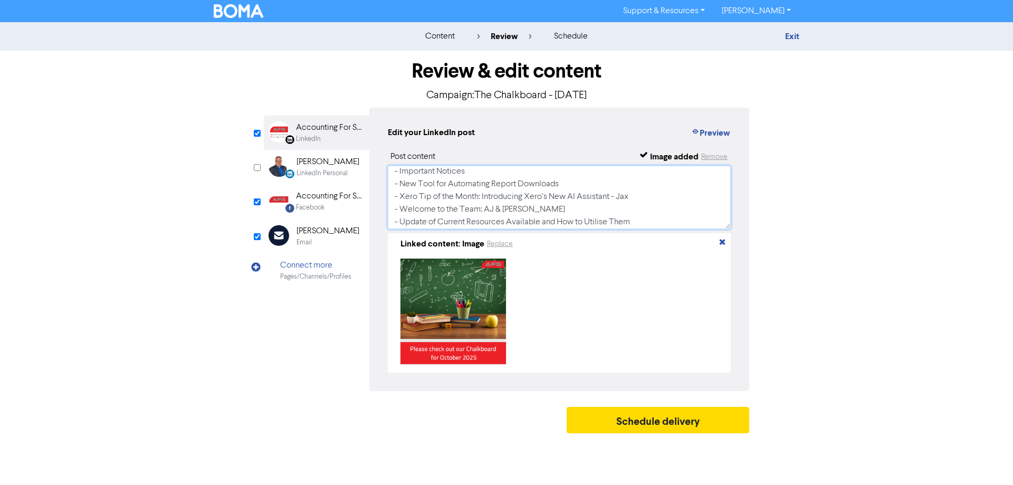
scroll to position [32, 0]
drag, startPoint x: 602, startPoint y: 194, endPoint x: 365, endPoint y: 193, distance: 236.9
click at [365, 193] on div "LinkedIn Page Created with Sketch. Accounting For Schools Limited LinkedIn Link…" at bounding box center [506, 249] width 485 height 283
type textarea "Please check out our October Chalkboard - [DATE] - [DATE] Annual Budget - Budge…"
click at [333, 128] on div "Accounting For Schools Limited" at bounding box center [330, 127] width 68 height 13
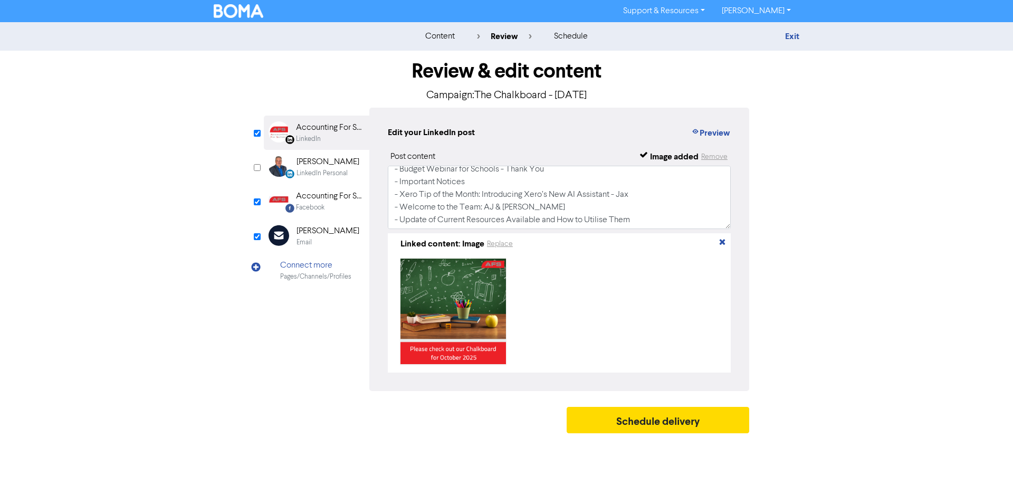
click at [331, 207] on div "Facebook" at bounding box center [330, 208] width 68 height 10
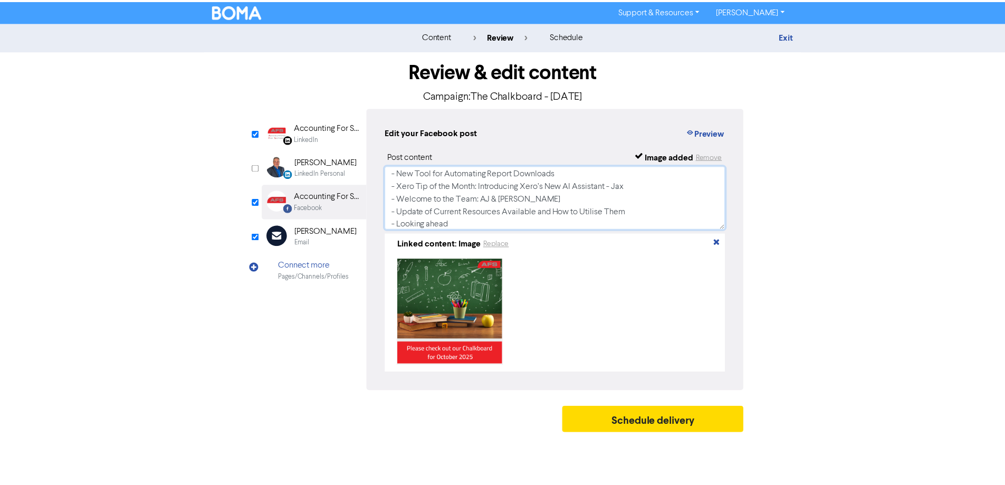
scroll to position [50, 0]
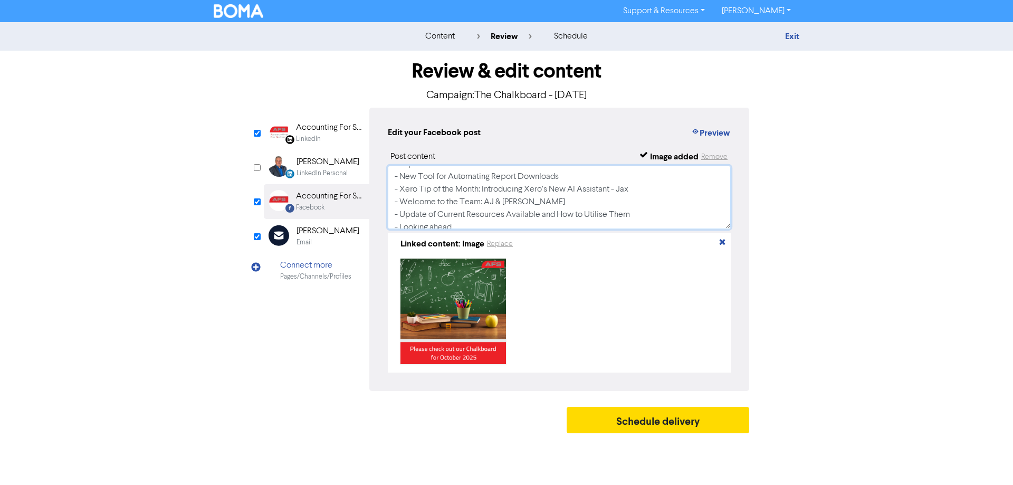
drag, startPoint x: 582, startPoint y: 173, endPoint x: 358, endPoint y: 180, distance: 224.4
click at [358, 180] on div "LinkedIn Page Created with Sketch. Accounting For Schools Limited LinkedIn Link…" at bounding box center [506, 249] width 485 height 283
type textarea "Please check out our October Chalkboard - [DATE] - [DATE] Annual Budget - Budge…"
click at [324, 240] on div "Email" at bounding box center [327, 242] width 63 height 10
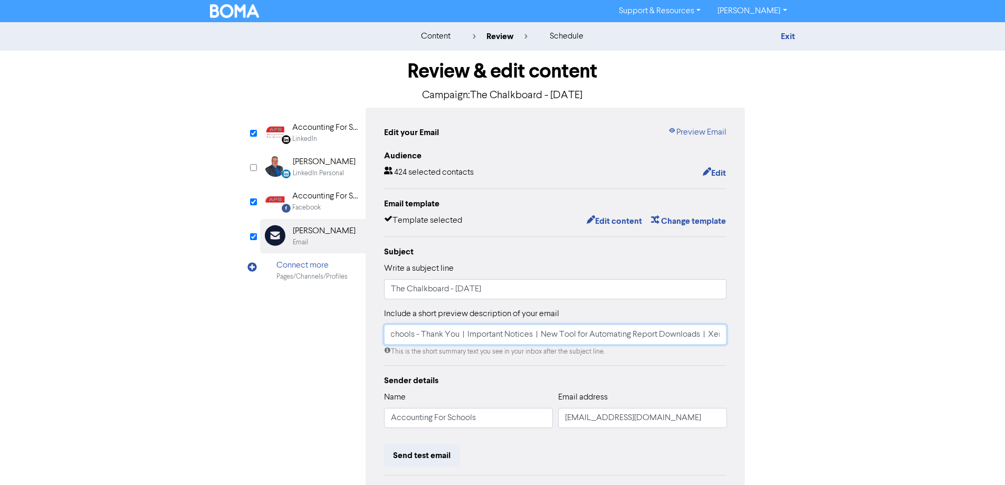
drag, startPoint x: 646, startPoint y: 334, endPoint x: 738, endPoint y: 332, distance: 92.3
click at [738, 332] on div "Edit your Email Preview Email Audience 424 selected contacts Edit Email templat…" at bounding box center [556, 328] width 380 height 440
click at [656, 332] on input "2026 Annual Budget | Budget Webinar for Schools - Thank You | Important Notices…" at bounding box center [555, 334] width 343 height 20
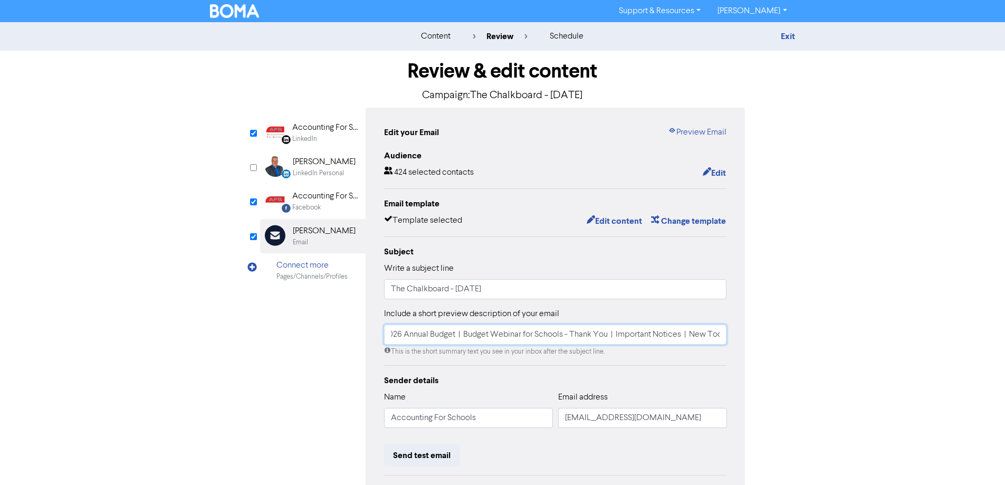
drag, startPoint x: 569, startPoint y: 336, endPoint x: 525, endPoint y: 330, distance: 43.6
click at [521, 330] on input "2026 Annual Budget | Budget Webinar for Schools - Thank You | Important Notices…" at bounding box center [555, 334] width 343 height 20
click at [633, 335] on input "2026 Annual Budget | Budget Webinar for Schools - Thank You | Important Notices…" at bounding box center [555, 334] width 343 height 20
drag, startPoint x: 695, startPoint y: 332, endPoint x: 716, endPoint y: 331, distance: 21.1
click at [716, 331] on input "2026 Annual Budget | Budget Webinar for Schools - Thank You | Important Notices…" at bounding box center [555, 334] width 343 height 20
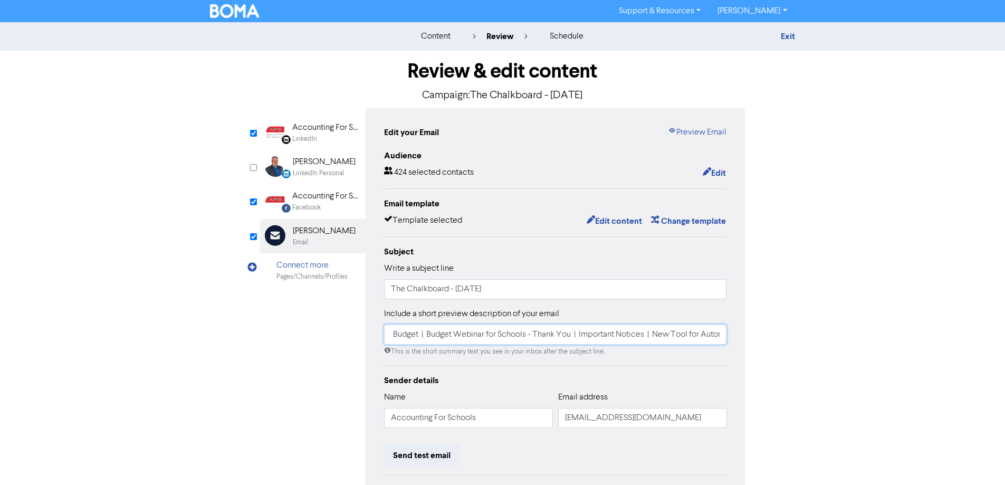
scroll to position [0, 75]
click at [583, 345] on input "2026 Annual Budget | Budget Webinar for Schools - Thank You | Important Notices…" at bounding box center [555, 334] width 343 height 20
drag, startPoint x: 593, startPoint y: 336, endPoint x: 684, endPoint y: 336, distance: 91.3
click at [710, 336] on input "2026 Annual Budget | Budget Webinar for Schools - Thank You | Important Notices…" at bounding box center [555, 334] width 343 height 20
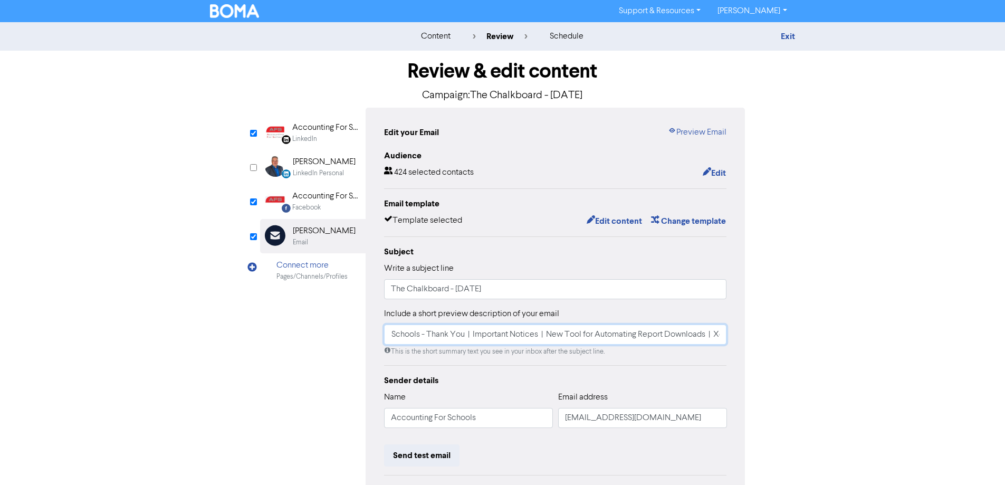
click at [657, 336] on input "2026 Annual Budget | Budget Webinar for Schools - Thank You | Important Notices…" at bounding box center [555, 334] width 343 height 20
drag, startPoint x: 719, startPoint y: 334, endPoint x: 538, endPoint y: 333, distance: 181.5
click at [538, 333] on input "2026 Annual Budget | Budget Webinar for Schools - Thank You | Important Notices…" at bounding box center [555, 334] width 343 height 20
click at [614, 337] on input "2026 Annual Budget | Budget Webinar for Schools - Thank You | Important Notices…" at bounding box center [555, 334] width 343 height 20
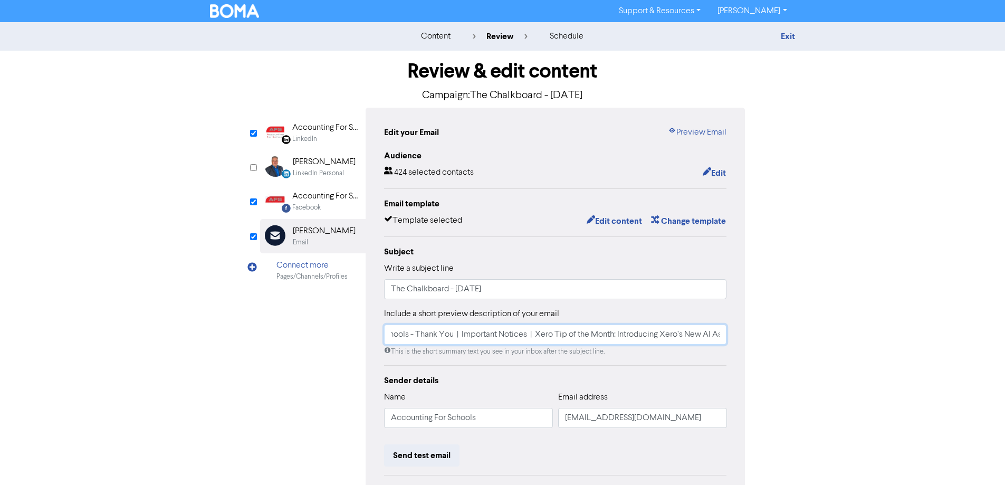
click at [609, 331] on input "2026 Annual Budget | Budget Webinar for Schools - Thank You | Important Notices…" at bounding box center [555, 334] width 343 height 20
type input "2026 Annual Budget | Budget Webinar for Schools - Thank You | Important Notices…"
click at [568, 288] on input "The Chalkboard - [DATE]" at bounding box center [555, 289] width 343 height 20
click at [347, 198] on div "Accounting For Schools" at bounding box center [326, 196] width 68 height 13
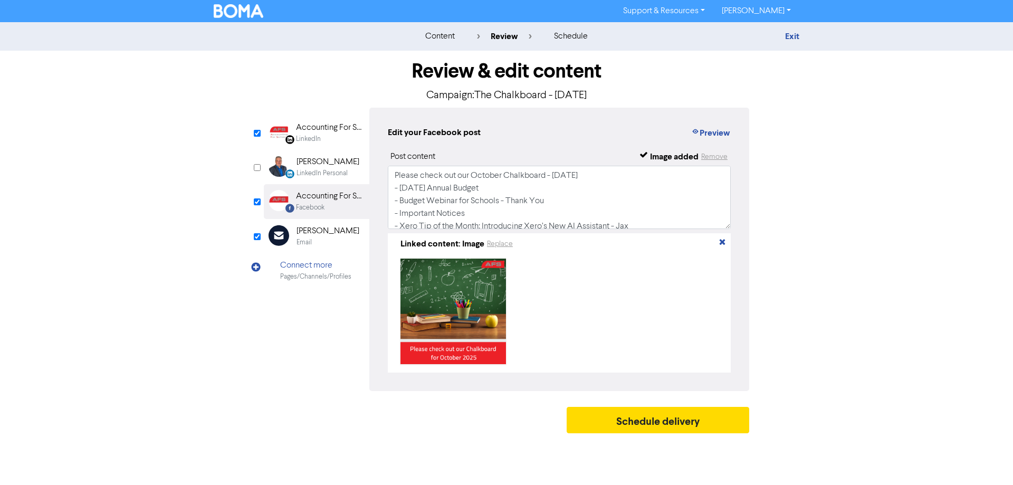
click at [305, 132] on div "Accounting For Schools Limited" at bounding box center [330, 127] width 68 height 13
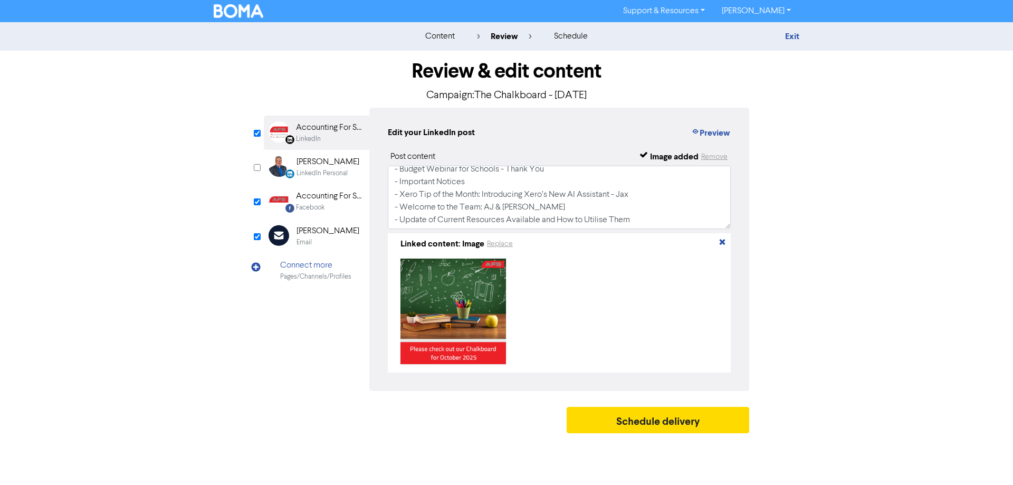
click at [303, 244] on div "Email" at bounding box center [303, 242] width 15 height 10
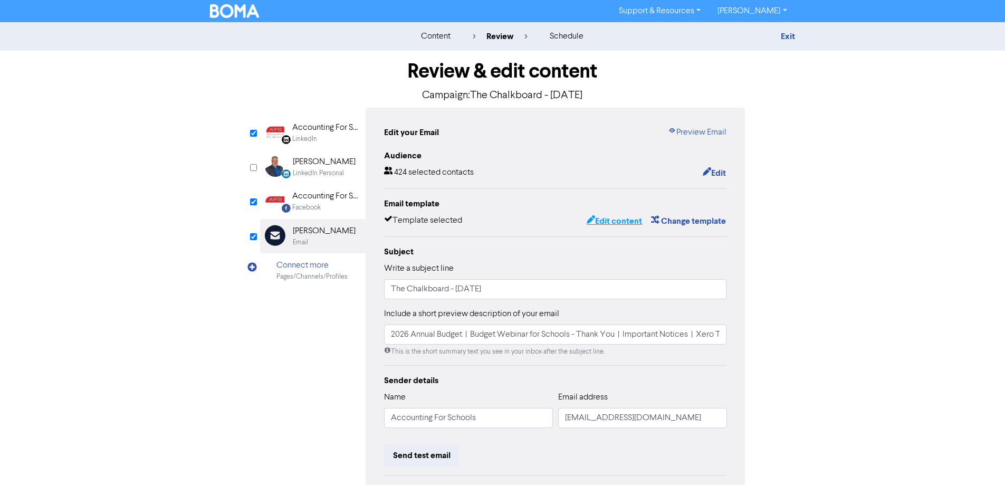
click at [604, 223] on button "Edit content" at bounding box center [614, 221] width 56 height 14
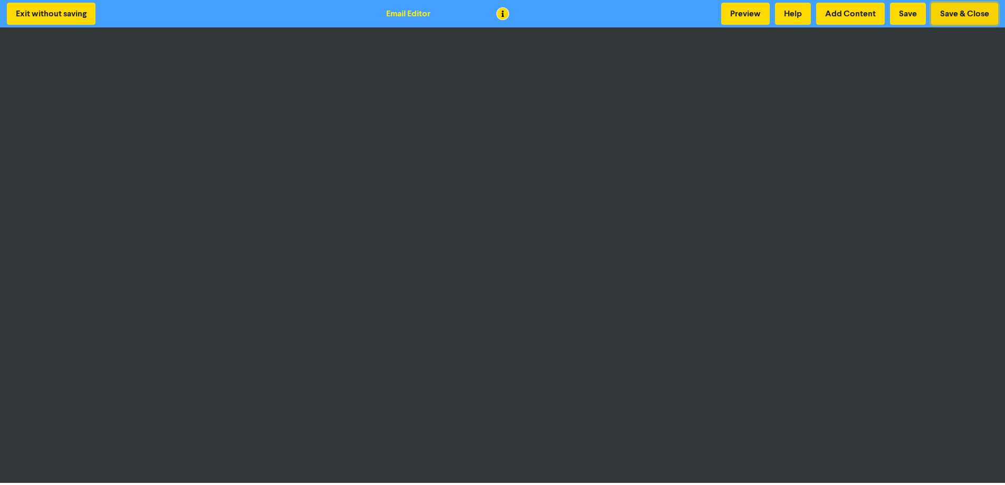
click at [971, 9] on button "Save & Close" at bounding box center [964, 14] width 67 height 22
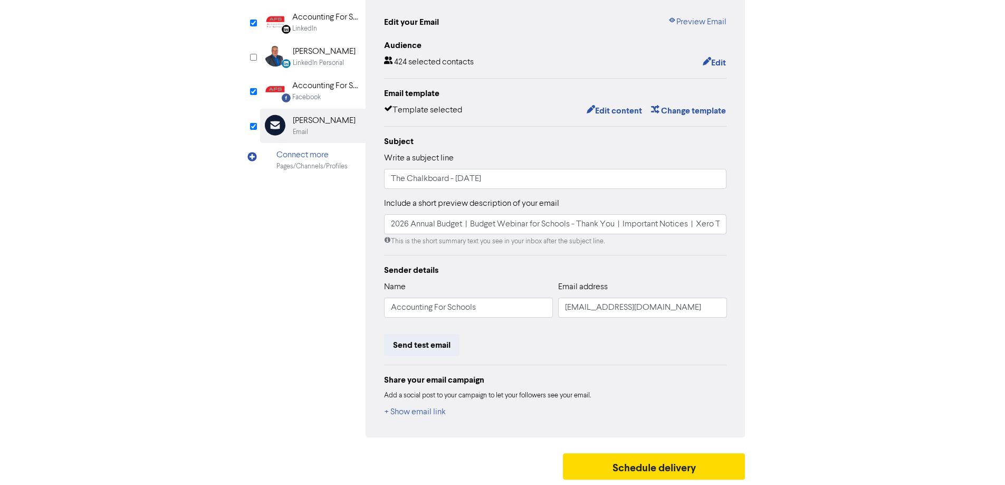
scroll to position [111, 0]
click at [424, 349] on button "Send test email" at bounding box center [421, 345] width 75 height 22
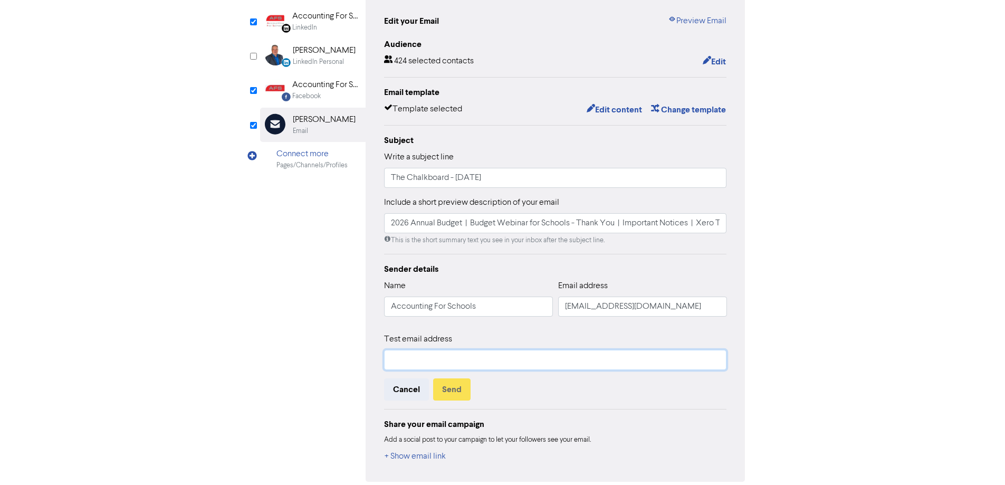
click at [514, 359] on input "text" at bounding box center [555, 360] width 343 height 20
type input "[PERSON_NAME][EMAIL_ADDRESS][DOMAIN_NAME]"
click at [452, 390] on button "Send" at bounding box center [451, 389] width 37 height 22
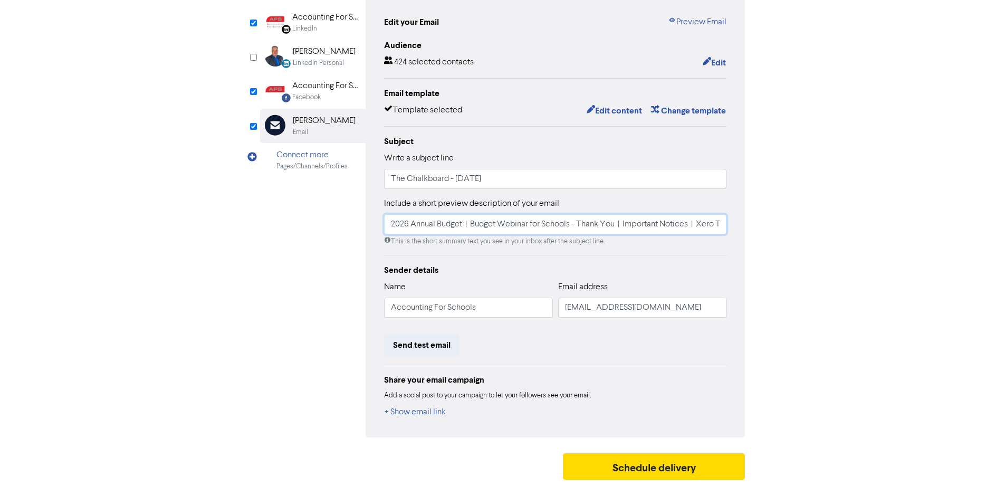
click at [451, 225] on input "2026 Annual Budget | Budget Webinar for Schools - Thank You | Important Notices…" at bounding box center [555, 224] width 343 height 20
click at [534, 224] on input "2026 Annual Budget | Budget Webinar for Schools - Thank You | Important Notices…" at bounding box center [555, 224] width 343 height 20
drag, startPoint x: 669, startPoint y: 225, endPoint x: 168, endPoint y: 223, distance: 500.7
click at [168, 223] on div "content review schedule Exit Review & edit content Campaign: The Chalkboard - […" at bounding box center [502, 198] width 1005 height 573
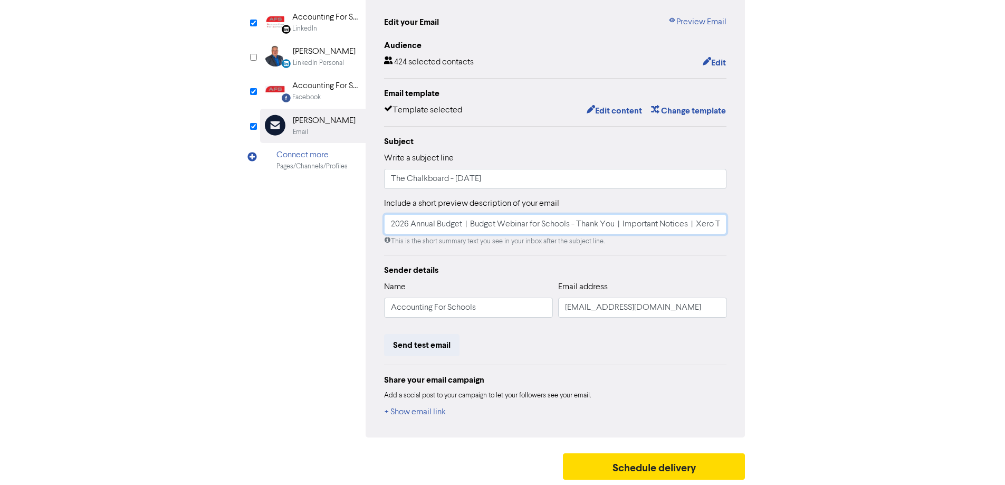
click at [609, 227] on input "2026 Annual Budget | Budget Webinar for Schools - Thank You | Important Notices…" at bounding box center [555, 224] width 343 height 20
click at [658, 227] on input "2026 Annual Budget | Budget Webinar for Schools - Thank You | Important Notices…" at bounding box center [555, 224] width 343 height 20
click at [536, 183] on input "The Chalkboard - [DATE]" at bounding box center [555, 179] width 343 height 20
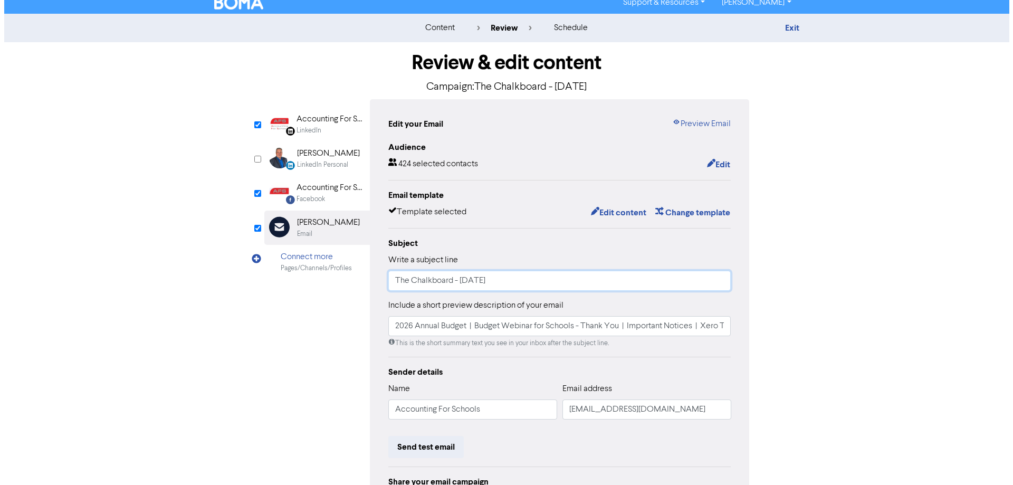
scroll to position [0, 0]
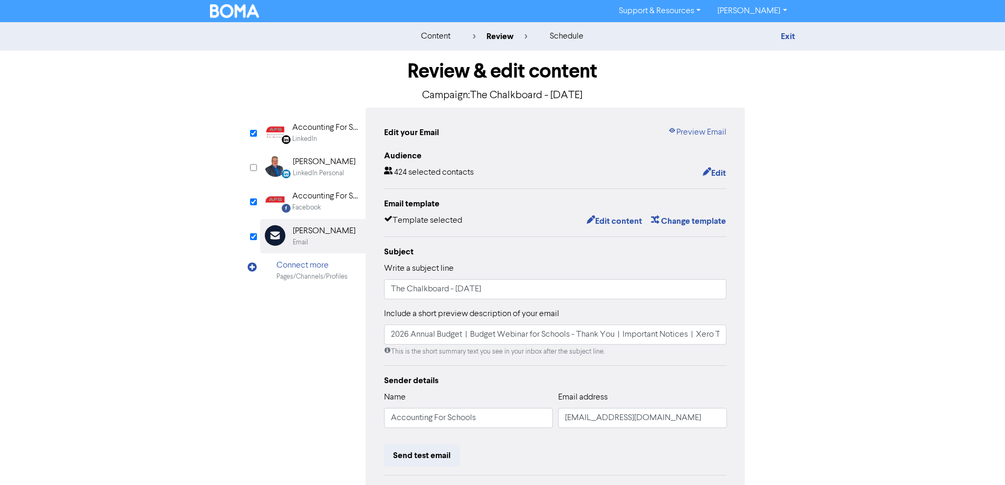
click at [330, 194] on div "Accounting For Schools" at bounding box center [326, 196] width 68 height 13
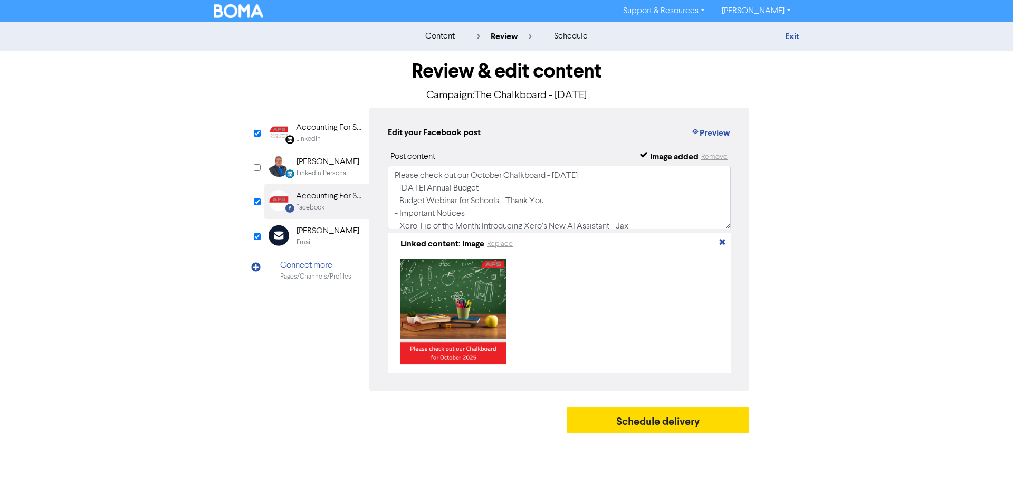
click at [302, 132] on div "Accounting For Schools Limited" at bounding box center [330, 127] width 68 height 13
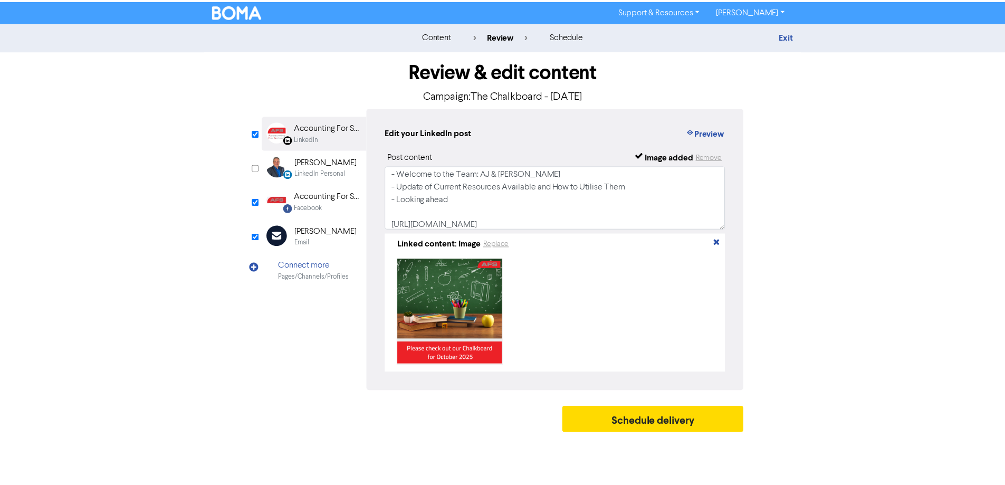
scroll to position [71, 0]
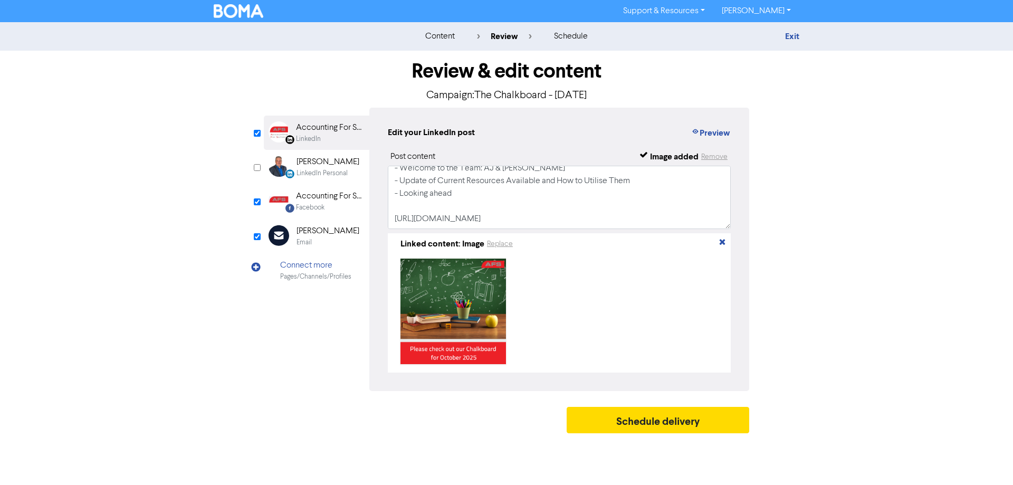
click at [323, 239] on div "Email" at bounding box center [327, 242] width 63 height 10
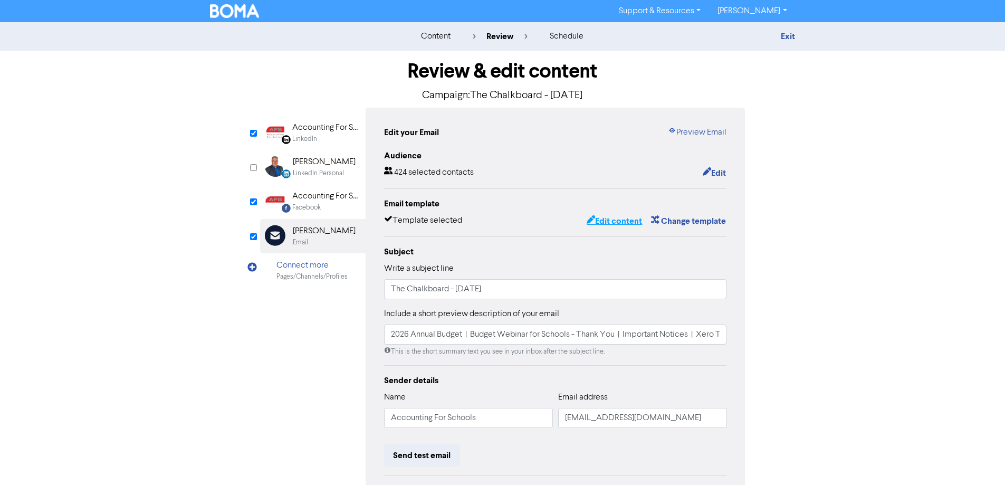
click at [600, 226] on button "Edit content" at bounding box center [614, 221] width 56 height 14
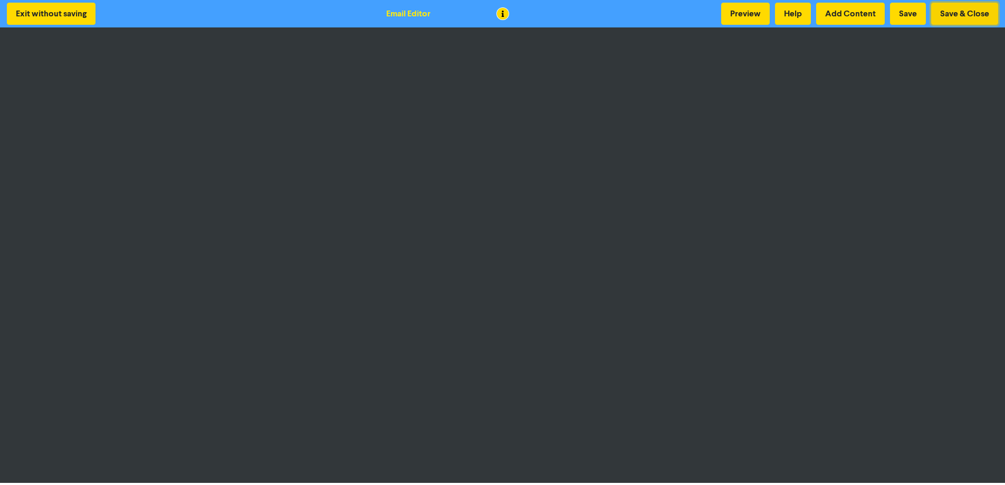
click at [955, 15] on button "Save & Close" at bounding box center [964, 14] width 67 height 22
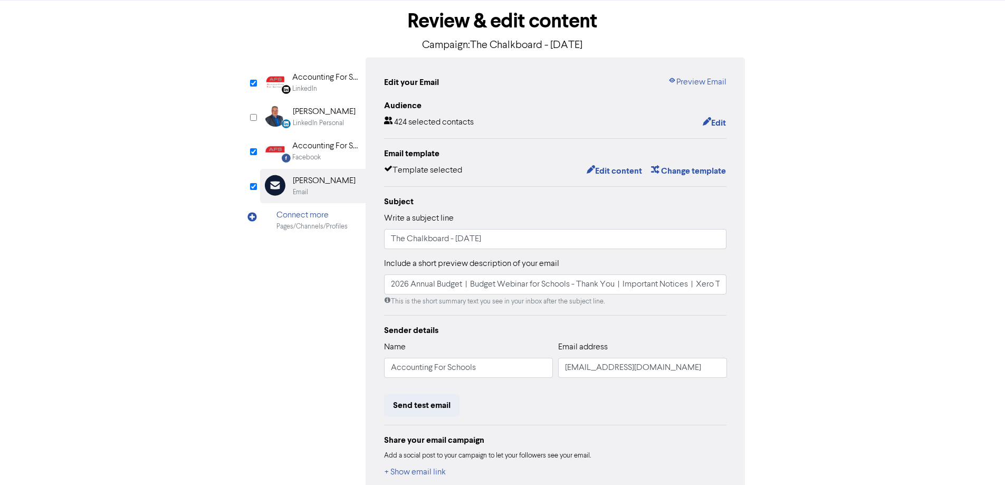
scroll to position [106, 0]
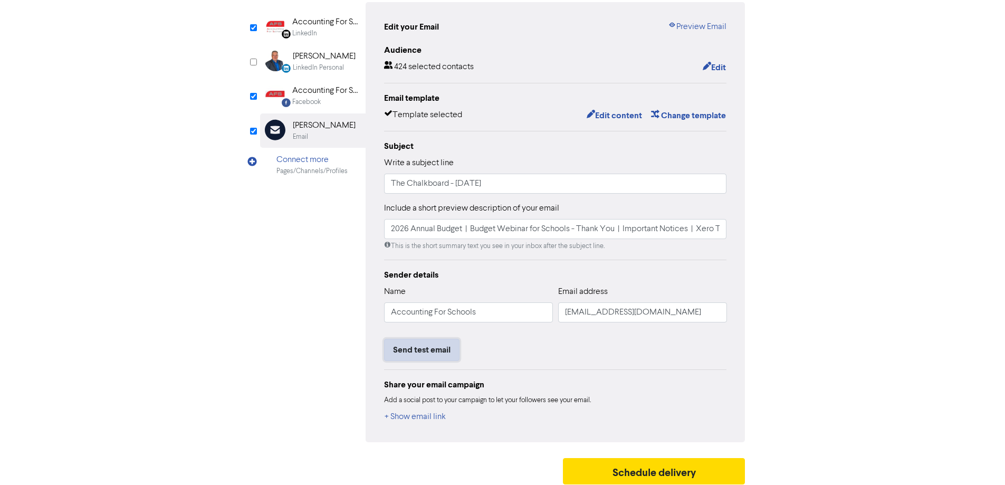
click at [418, 351] on button "Send test email" at bounding box center [421, 350] width 75 height 22
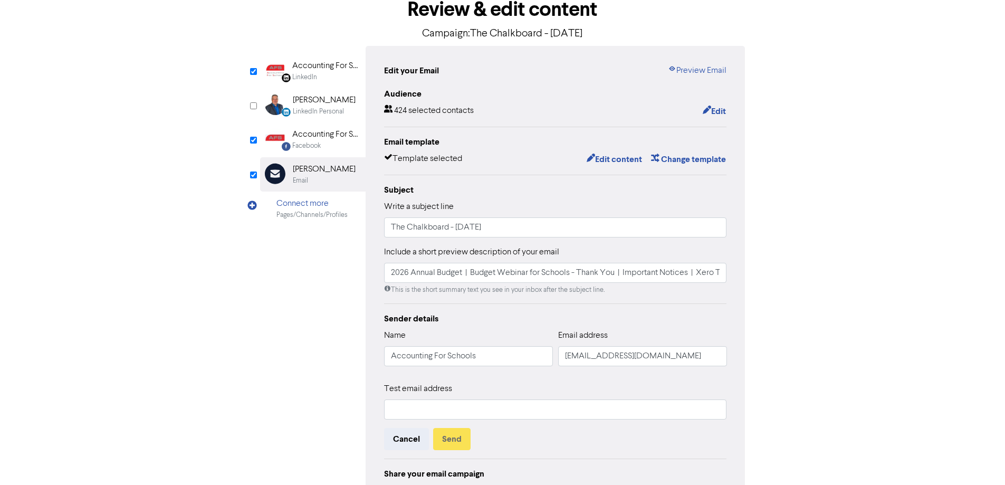
scroll to position [0, 0]
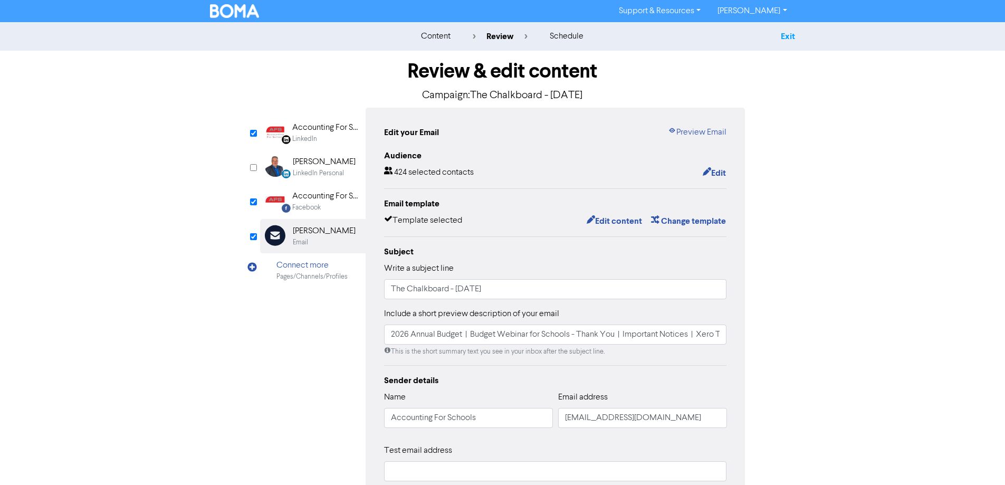
click at [791, 37] on link "Exit" at bounding box center [788, 36] width 14 height 11
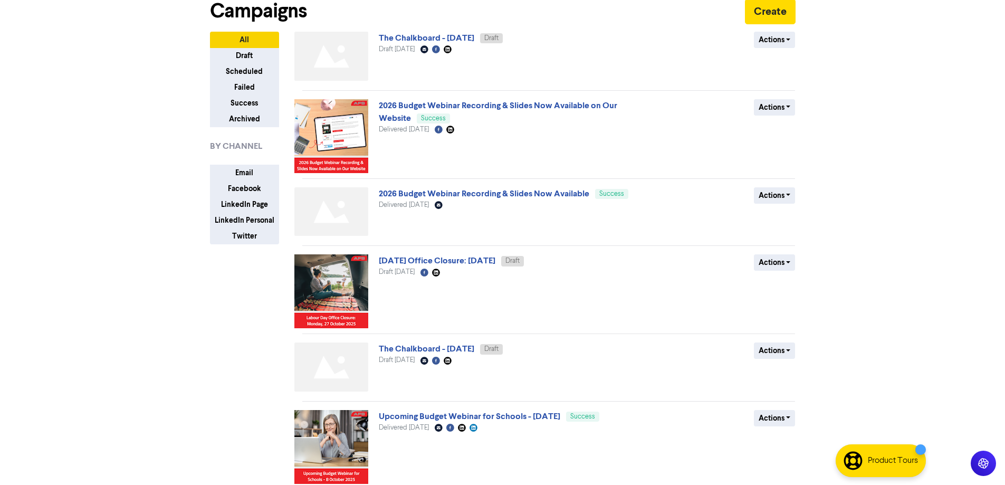
scroll to position [106, 0]
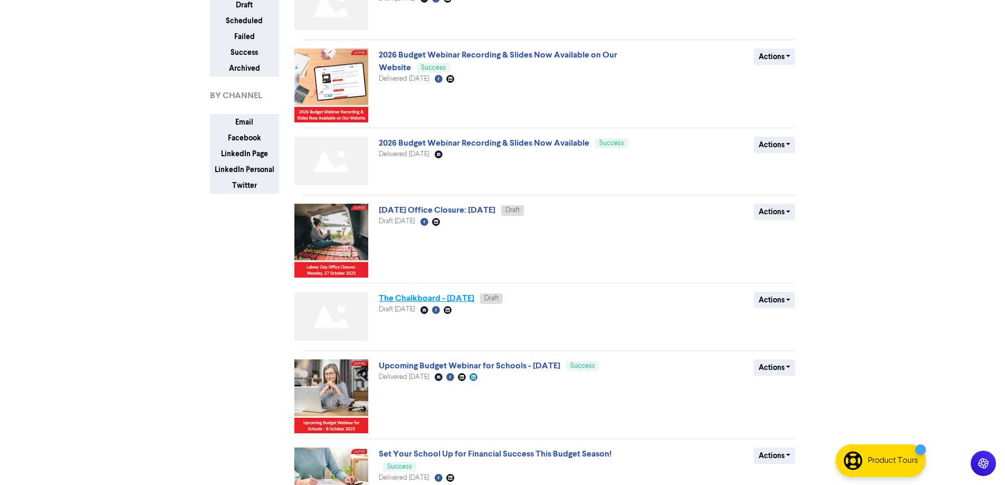
click at [474, 297] on link "The Chalkboard - [DATE]" at bounding box center [426, 298] width 95 height 11
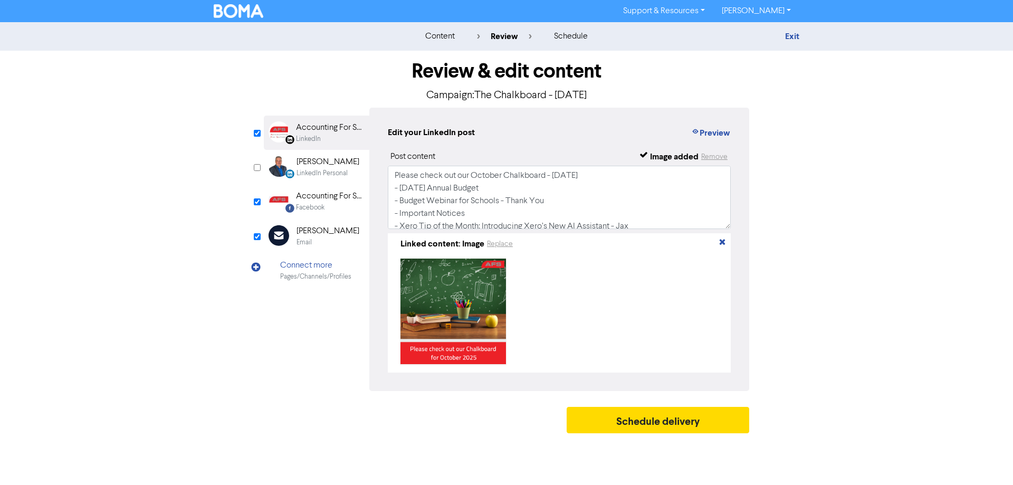
click at [334, 241] on div "Email" at bounding box center [327, 242] width 63 height 10
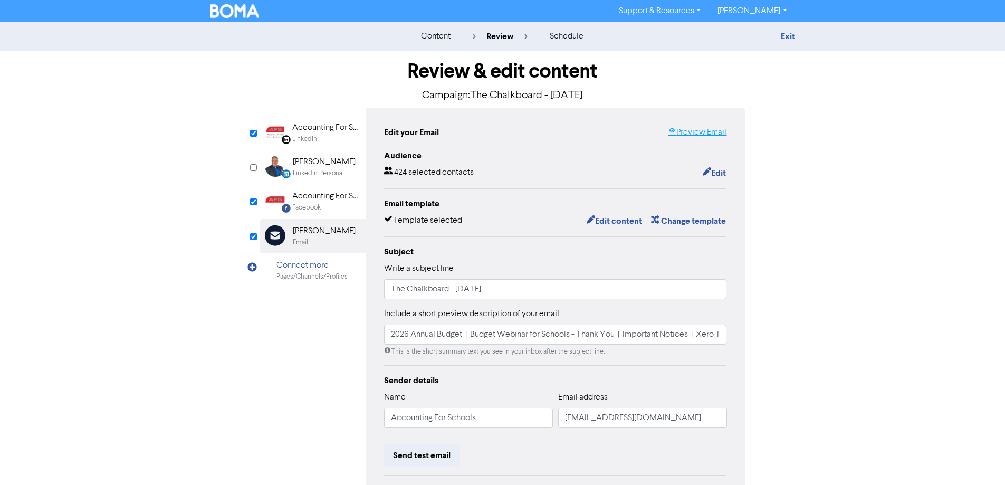
click at [680, 138] on link "Preview Email" at bounding box center [697, 132] width 59 height 13
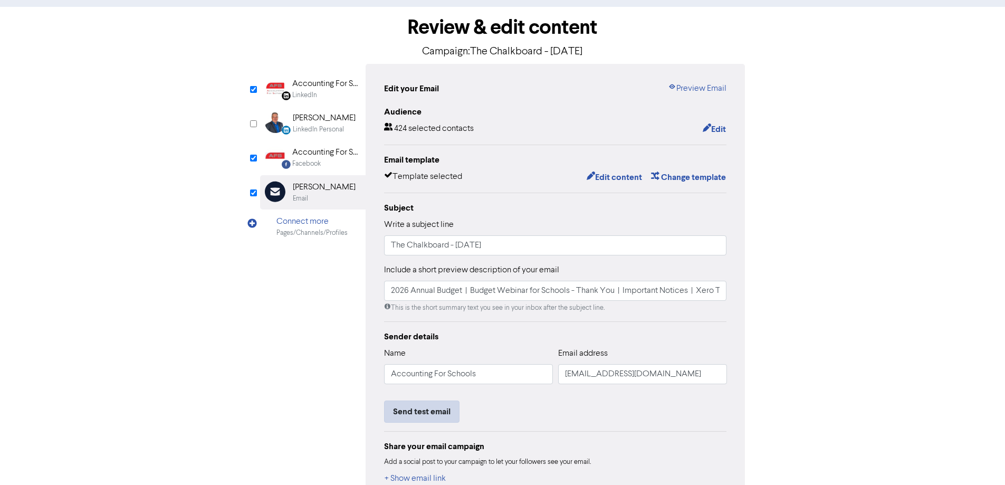
scroll to position [111, 0]
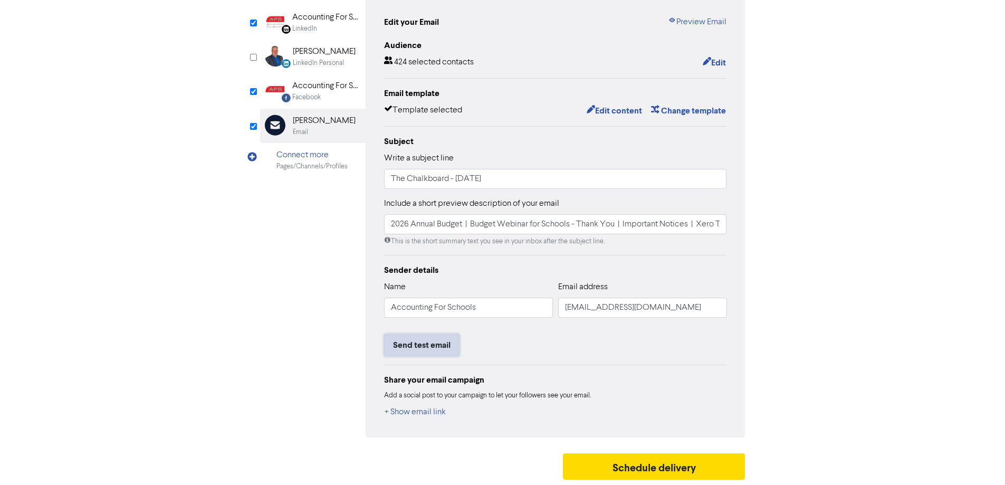
click at [440, 345] on button "Send test email" at bounding box center [421, 345] width 75 height 22
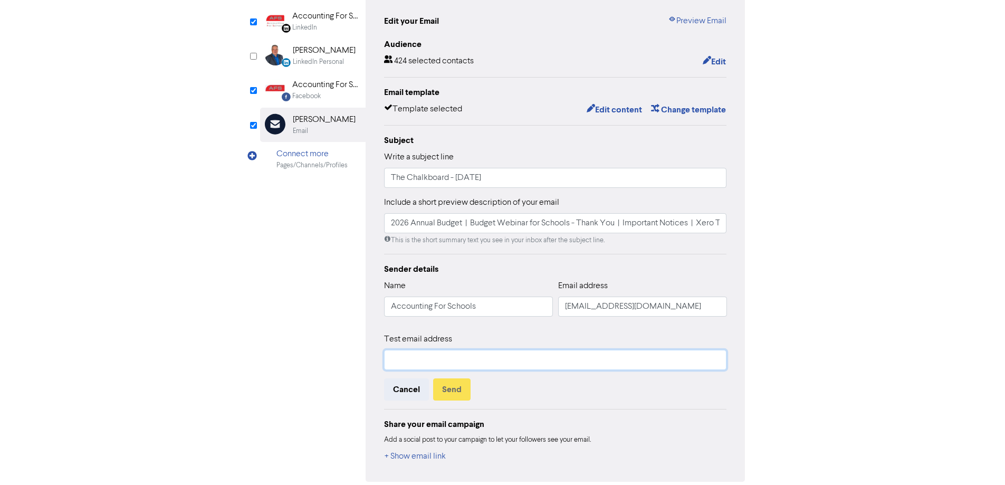
click at [524, 368] on input "text" at bounding box center [555, 360] width 343 height 20
type input "[PERSON_NAME][EMAIL_ADDRESS][DOMAIN_NAME]"
click at [461, 391] on button "Send" at bounding box center [451, 389] width 37 height 22
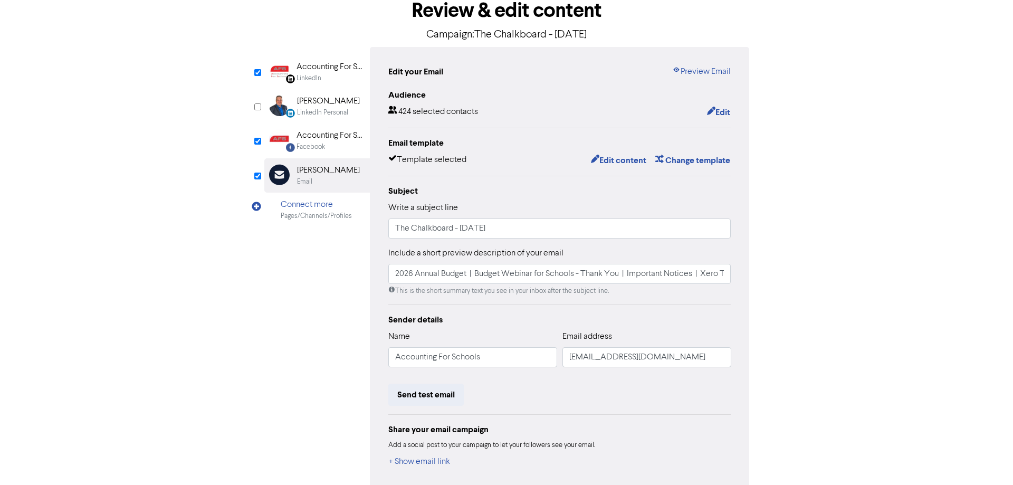
scroll to position [0, 0]
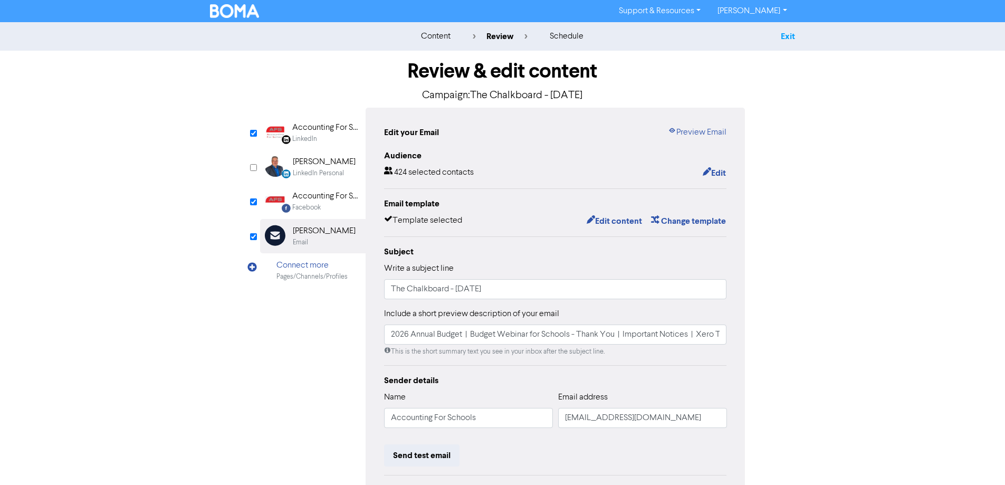
click at [784, 32] on link "Exit" at bounding box center [788, 36] width 14 height 11
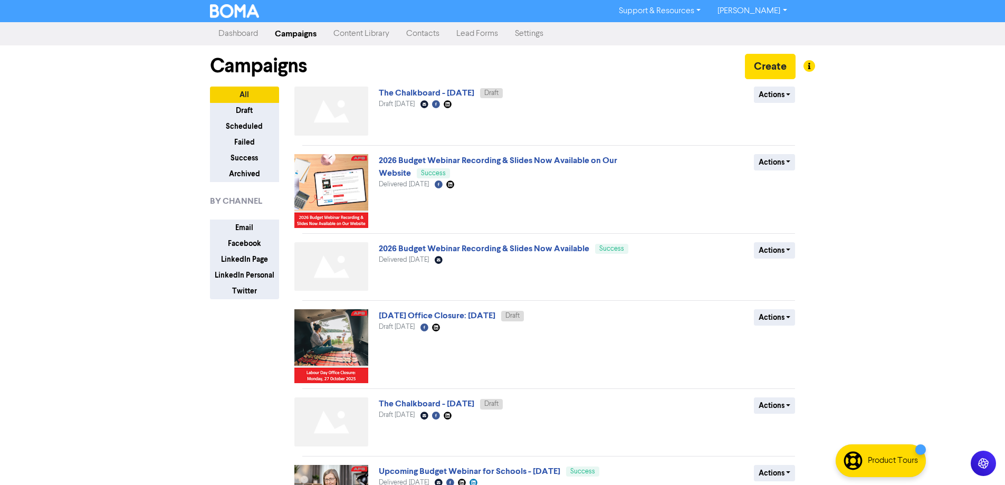
click at [757, 14] on link "[PERSON_NAME]" at bounding box center [752, 11] width 86 height 17
click at [753, 32] on button "Log Out" at bounding box center [751, 31] width 83 height 13
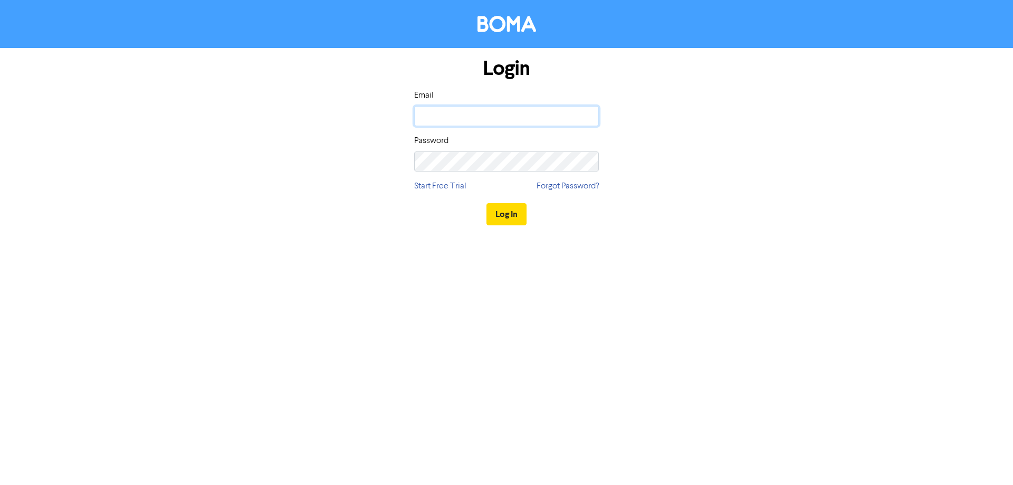
click at [470, 107] on input "email" at bounding box center [506, 116] width 185 height 20
paste input "[EMAIL_ADDRESS][DOMAIN_NAME]"
type input "[EMAIL_ADDRESS][DOMAIN_NAME]"
click at [504, 221] on button "Log In" at bounding box center [506, 214] width 40 height 22
